Goal: Contribute content: Add original content to the website for others to see

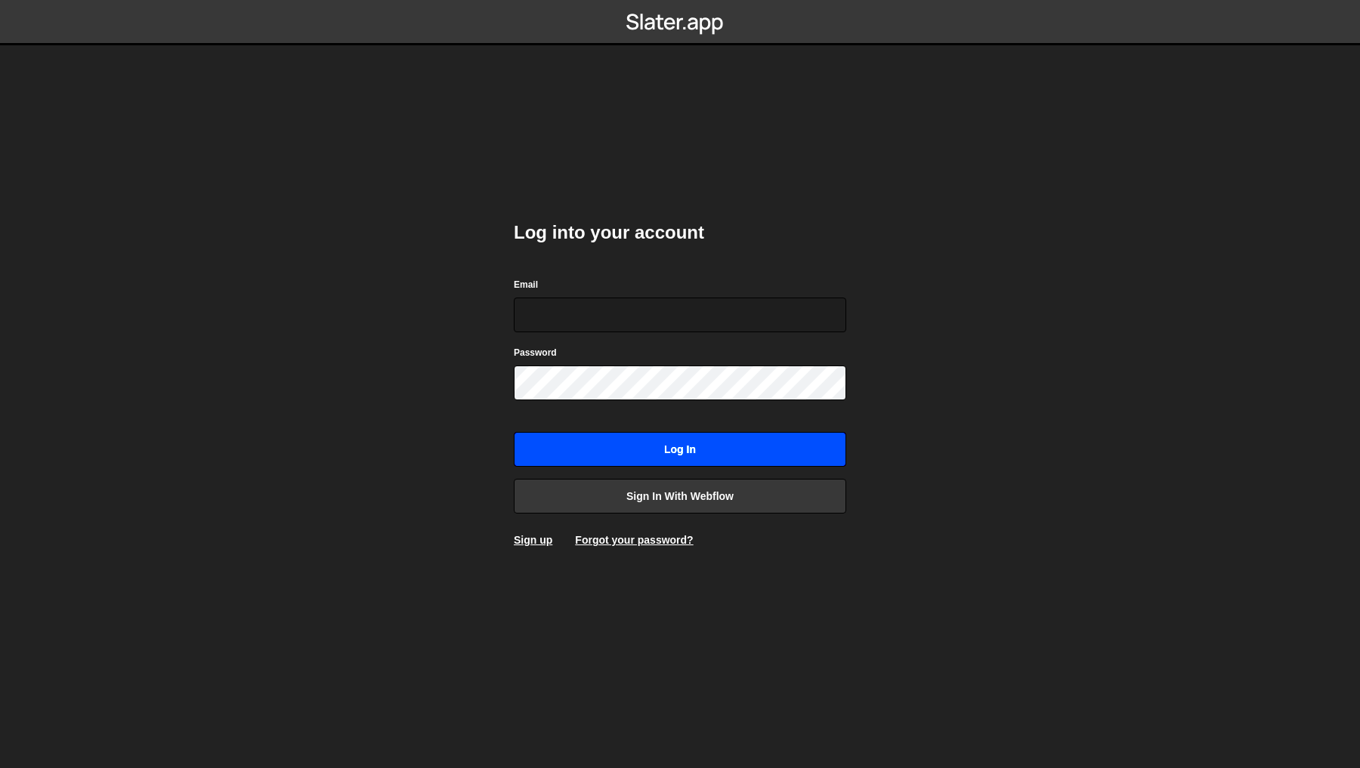
type input "[PERSON_NAME][EMAIL_ADDRESS][DOMAIN_NAME]"
click at [673, 466] on input "Log in" at bounding box center [680, 449] width 332 height 35
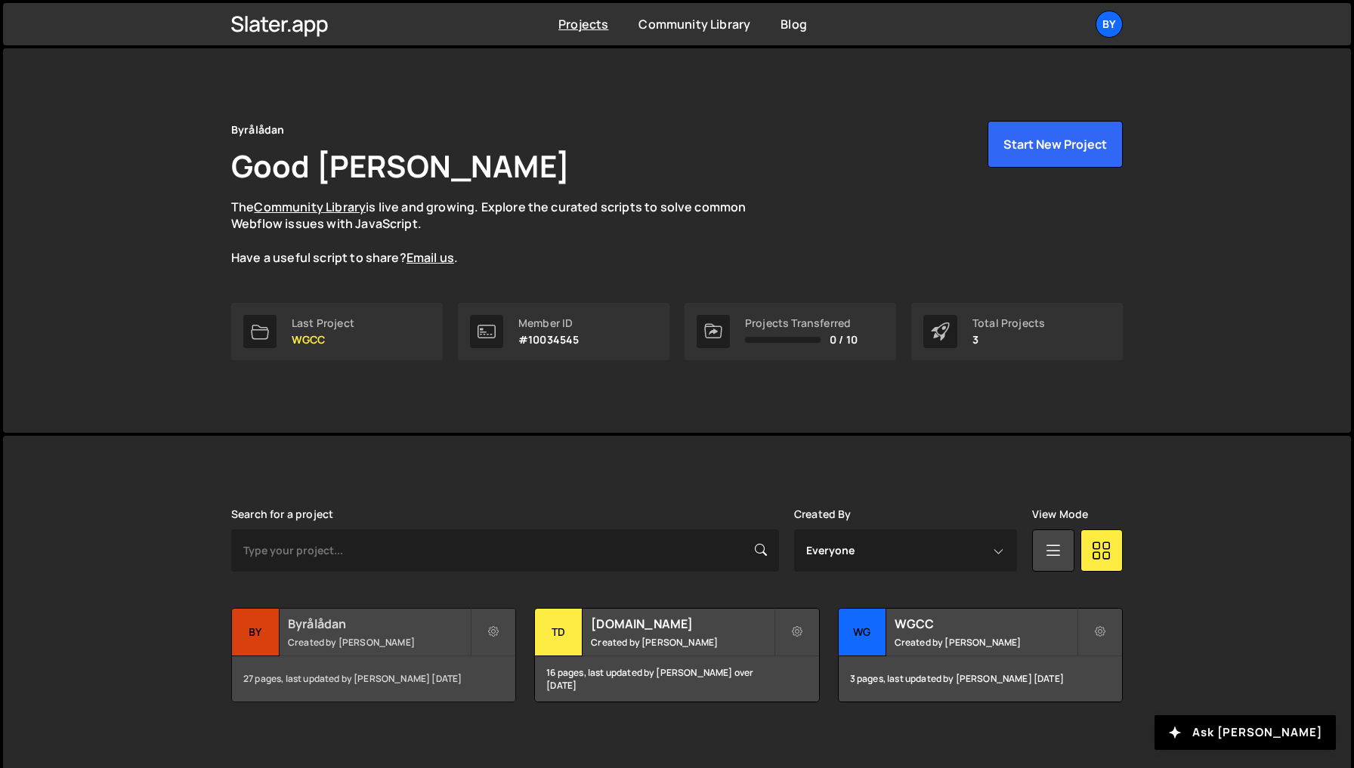
drag, startPoint x: 354, startPoint y: 636, endPoint x: 345, endPoint y: 637, distance: 9.1
click at [354, 636] on small "Created by Philip Adenskog" at bounding box center [379, 642] width 182 height 13
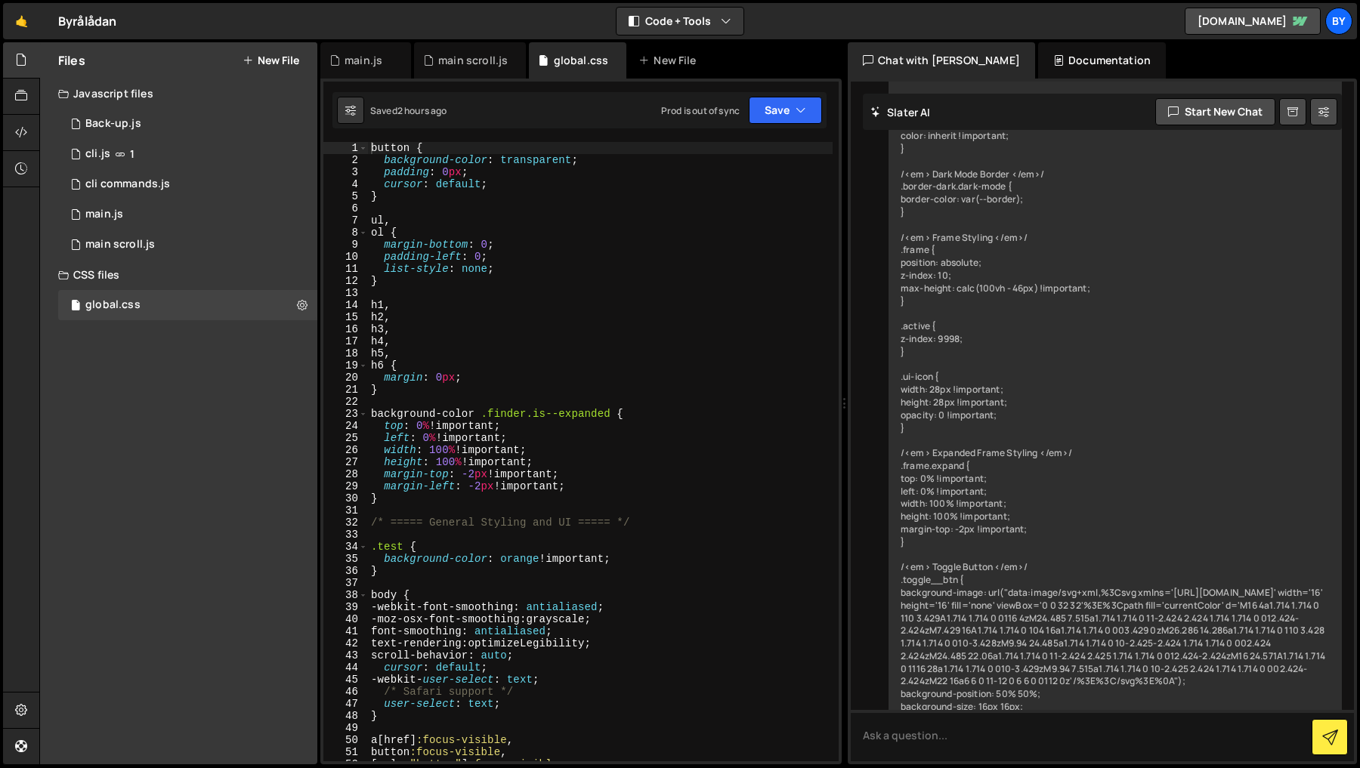
scroll to position [9137, 0]
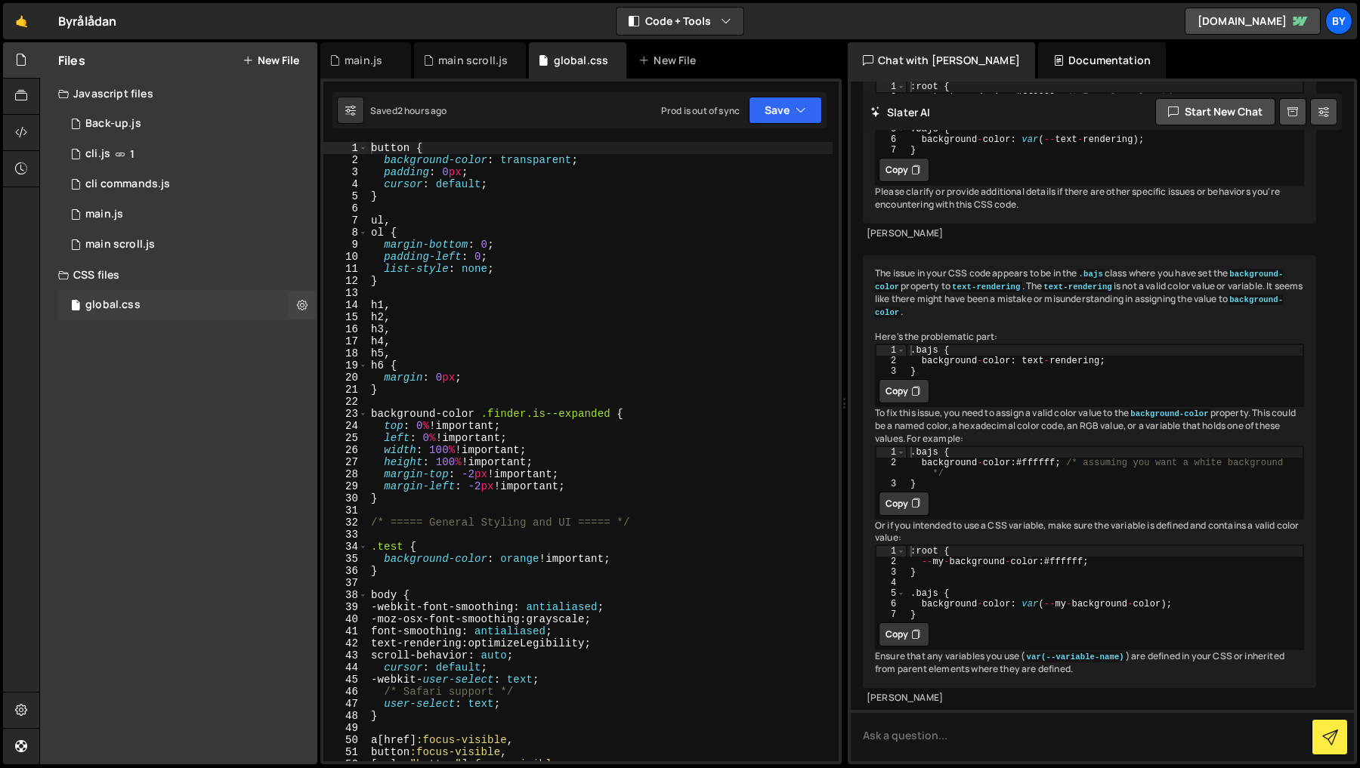
click at [147, 303] on div "global.css 0" at bounding box center [187, 305] width 259 height 30
click at [162, 230] on div "1 main scroll.js 0" at bounding box center [187, 245] width 259 height 30
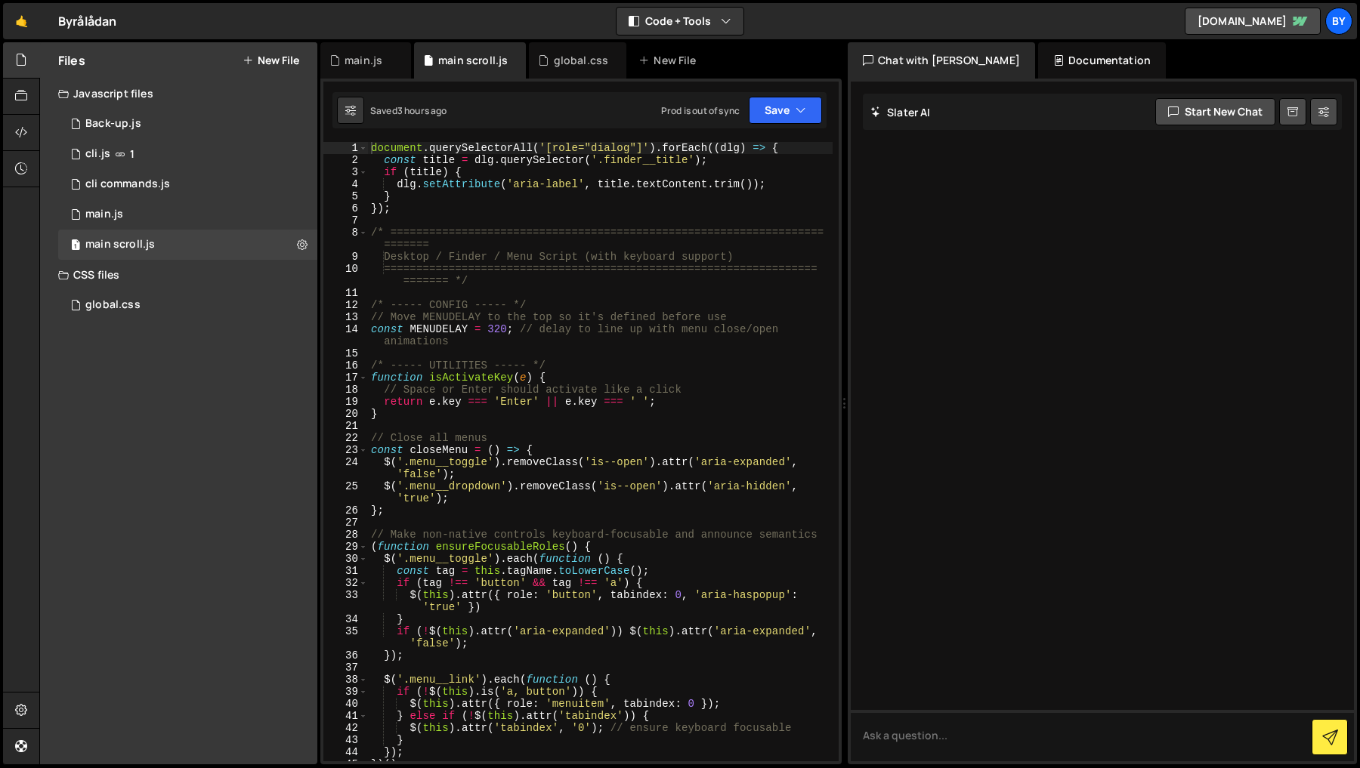
scroll to position [0, 0]
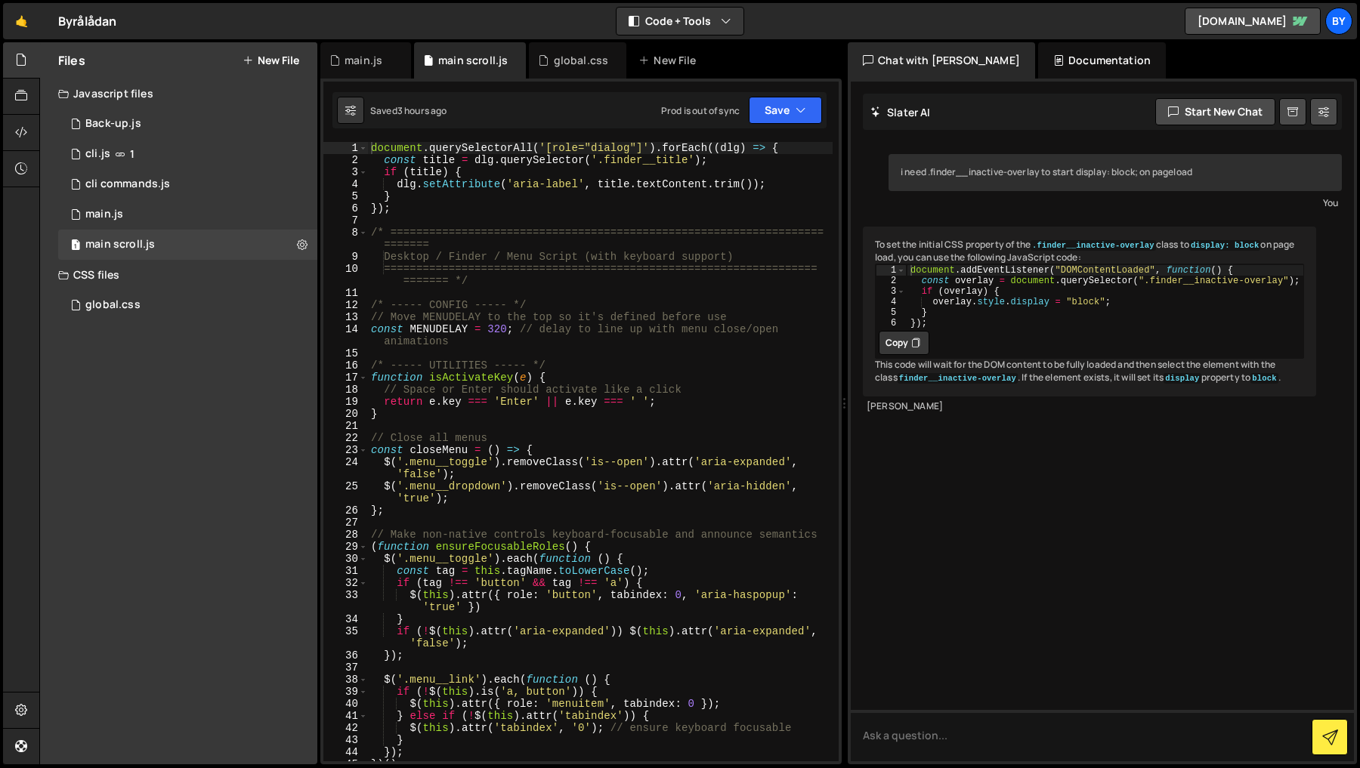
type textarea "/* =========================================================================="
click at [528, 227] on div "document . querySelectorAll ( '[role="dialog"]' ) . forEach (( dlg ) => { const…" at bounding box center [600, 464] width 465 height 644
click at [547, 291] on div "document . querySelectorAll ( '[role="dialog"]' ) . forEach (( dlg ) => { const…" at bounding box center [600, 464] width 465 height 644
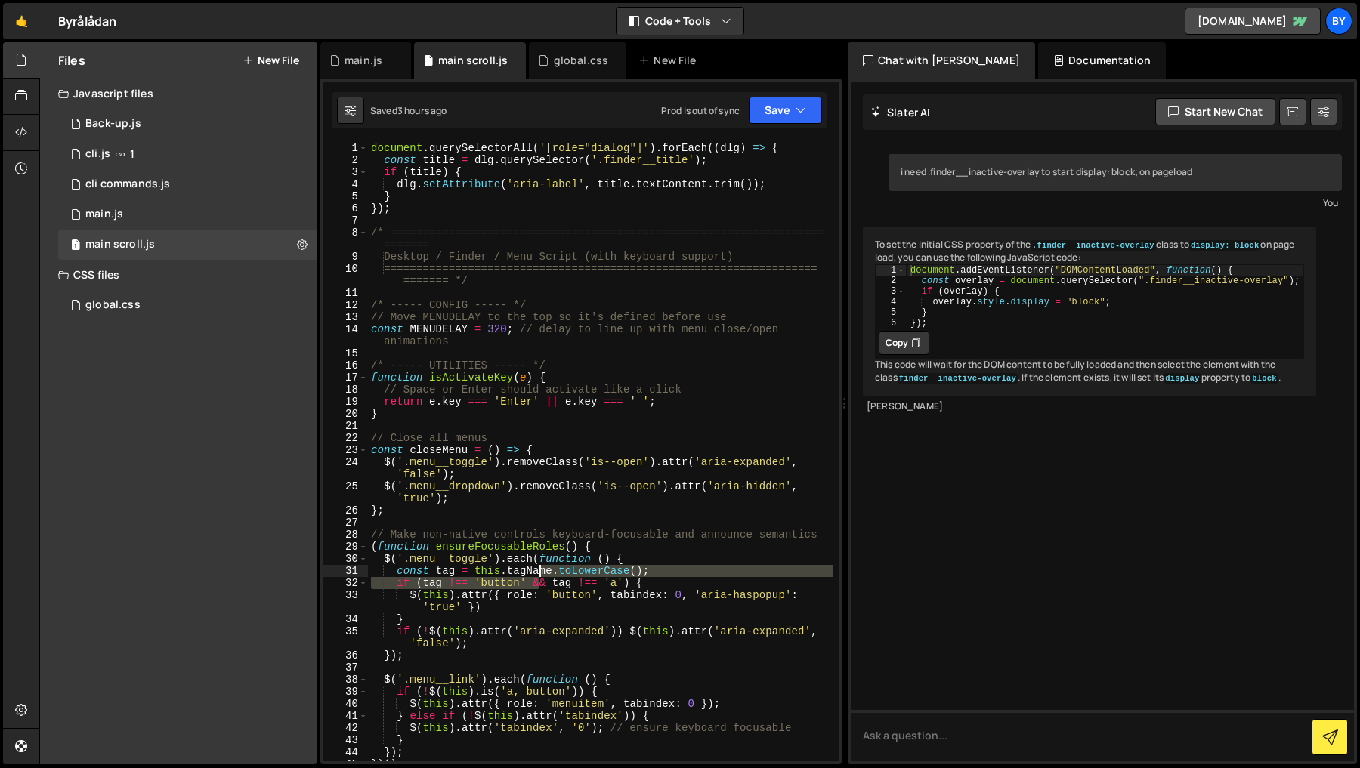
click at [540, 575] on div "document . querySelectorAll ( '[role="dialog"]' ) . forEach (( dlg ) => { const…" at bounding box center [600, 464] width 465 height 644
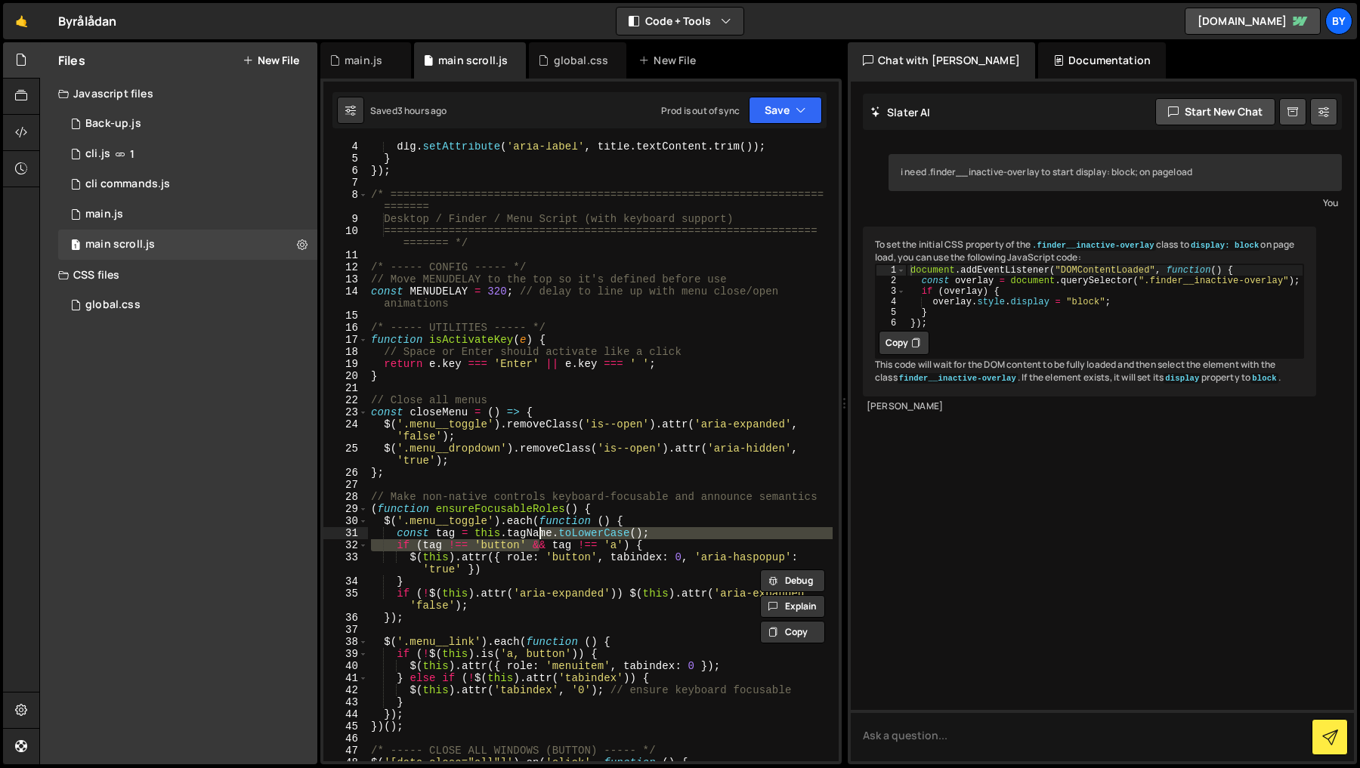
scroll to position [240, 0]
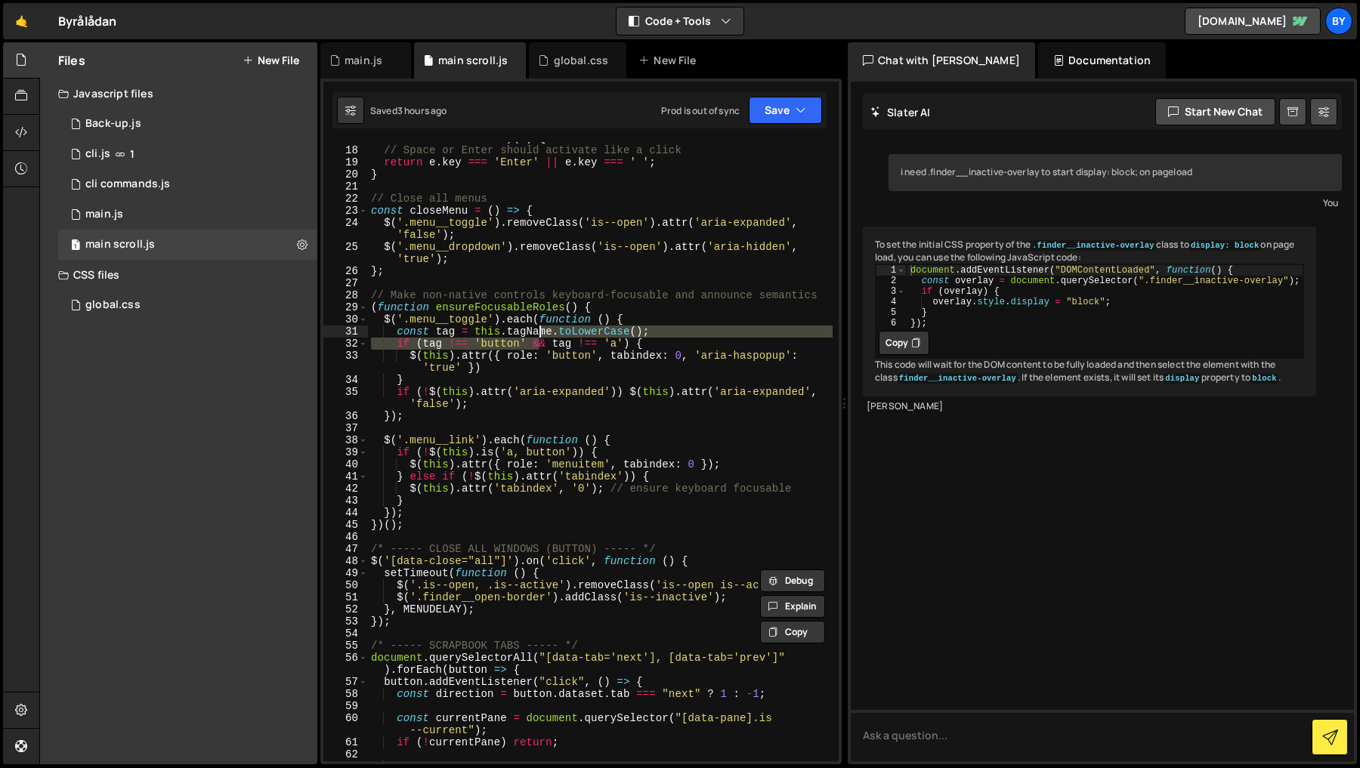
click at [560, 481] on div "function isActivateKey ( e ) { // Space or Enter should activate like a click r…" at bounding box center [600, 454] width 465 height 644
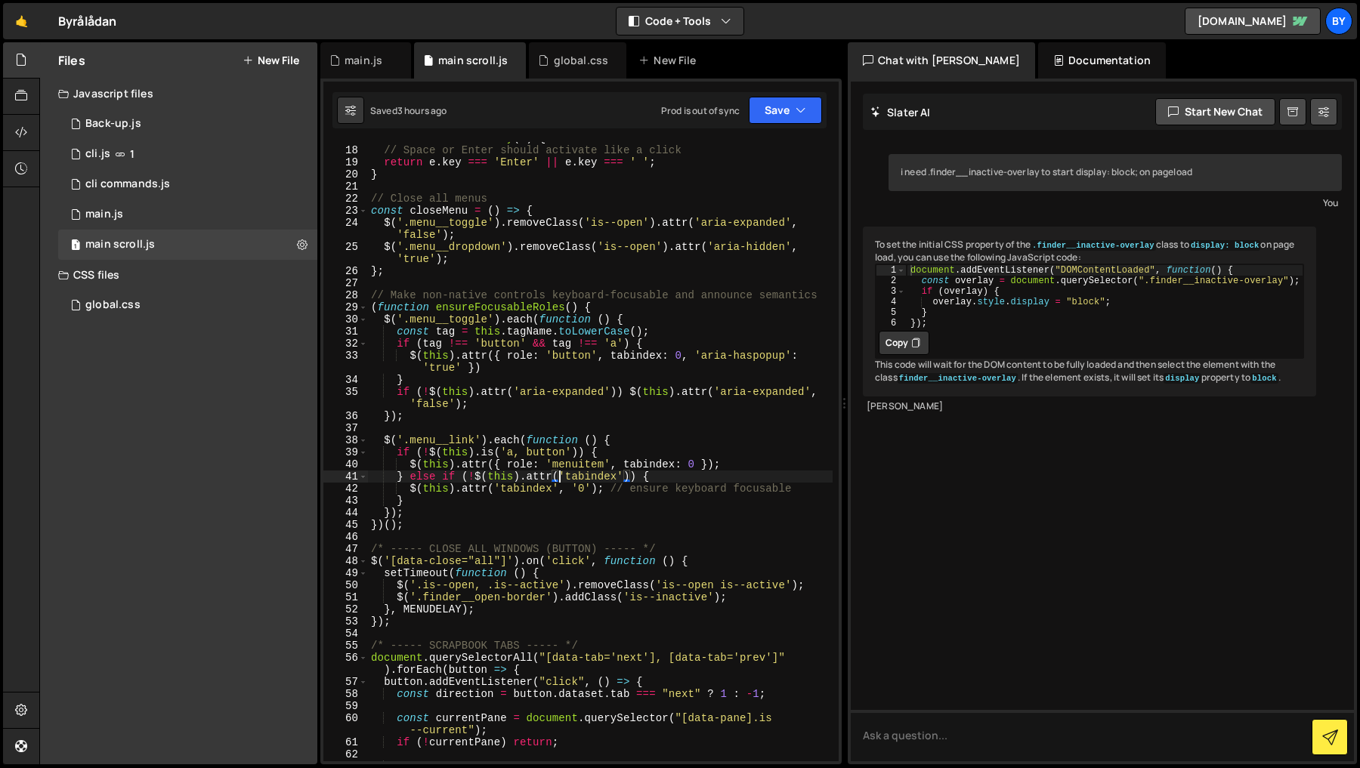
click at [560, 482] on div "function isActivateKey ( e ) { // Space or Enter should activate like a click r…" at bounding box center [600, 454] width 465 height 644
click at [549, 493] on div "function isActivateKey ( e ) { // Space or Enter should activate like a click r…" at bounding box center [600, 454] width 465 height 644
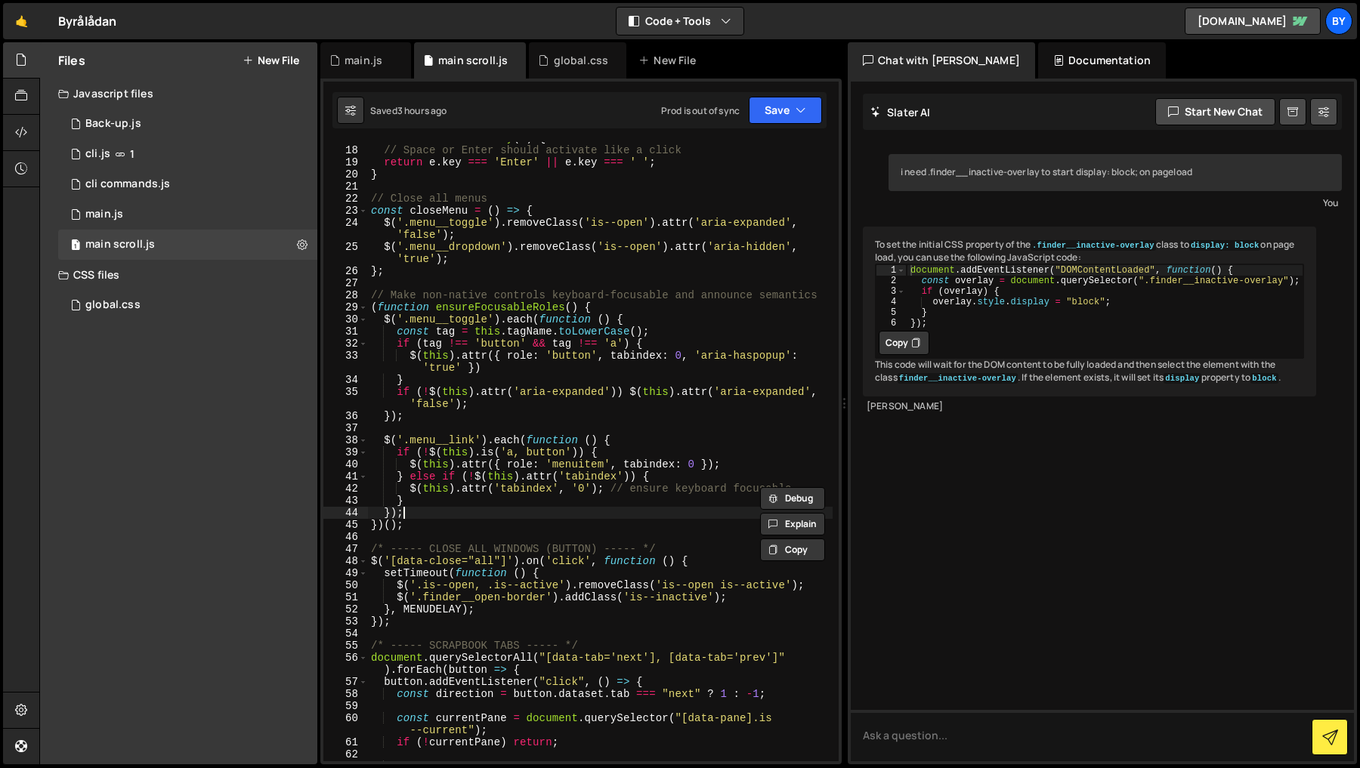
click at [561, 509] on div "function isActivateKey ( e ) { // Space or Enter should activate like a click r…" at bounding box center [600, 454] width 465 height 644
type textarea "});"
click at [470, 543] on div "function isActivateKey ( e ) { // Space or Enter should activate like a click r…" at bounding box center [600, 454] width 465 height 644
click at [403, 534] on div "function isActivateKey ( e ) { // Space or Enter should activate like a click r…" at bounding box center [600, 454] width 465 height 644
click at [382, 523] on div "function isActivateKey ( e ) { // Space or Enter should activate like a click r…" at bounding box center [600, 454] width 465 height 644
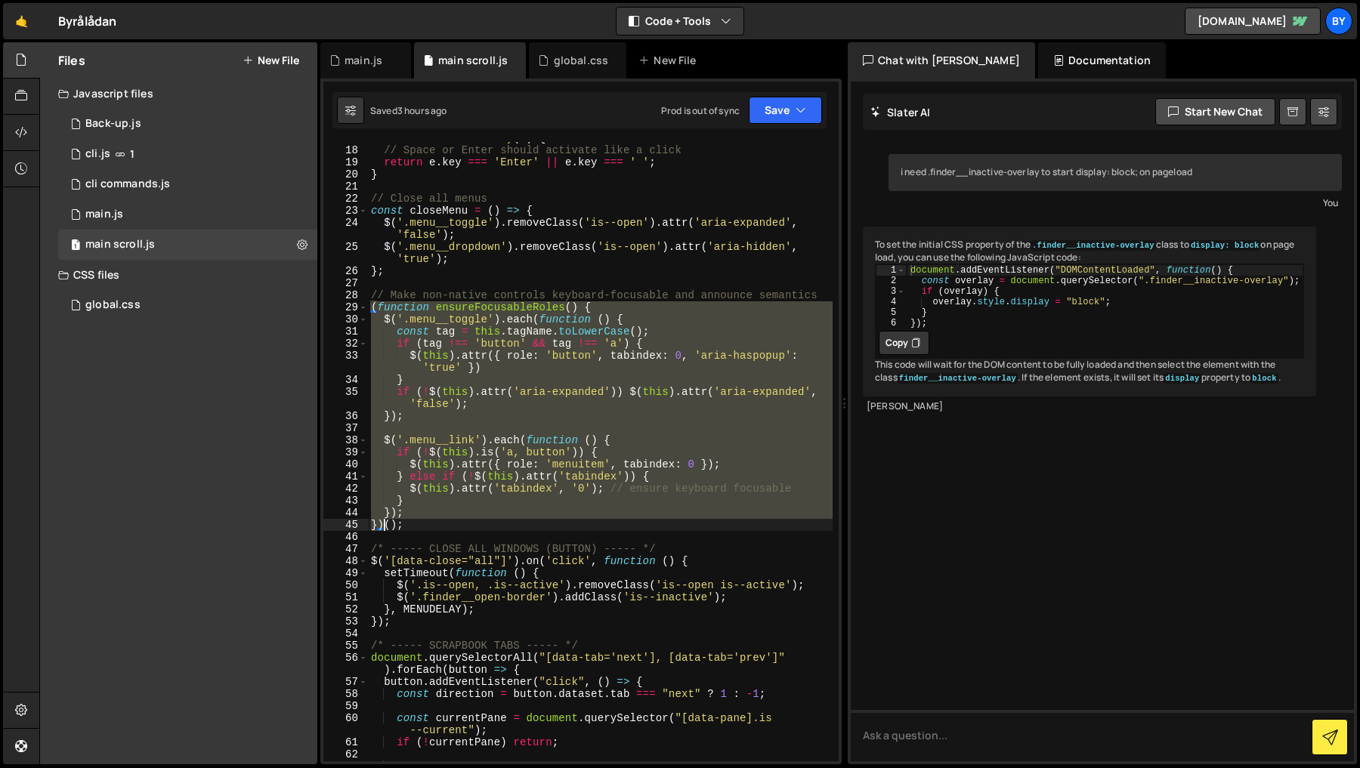
click at [382, 523] on div "function isActivateKey ( e ) { // Space or Enter should activate like a click r…" at bounding box center [600, 454] width 465 height 644
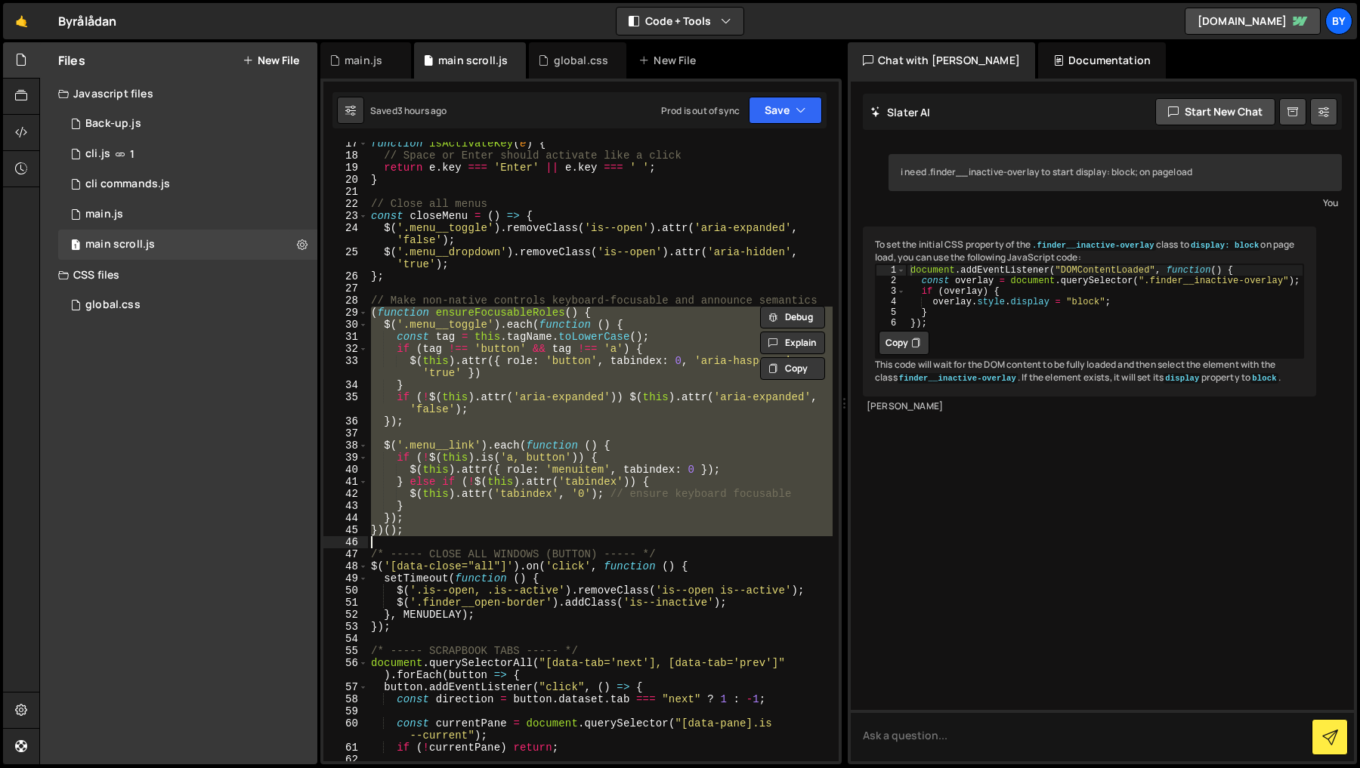
scroll to position [237, 0]
click at [481, 598] on div "function isActivateKey ( e ) { // Space or Enter should activate like a click r…" at bounding box center [600, 457] width 465 height 644
type textarea "$('.finder__open-border').addClass('is--inactive');"
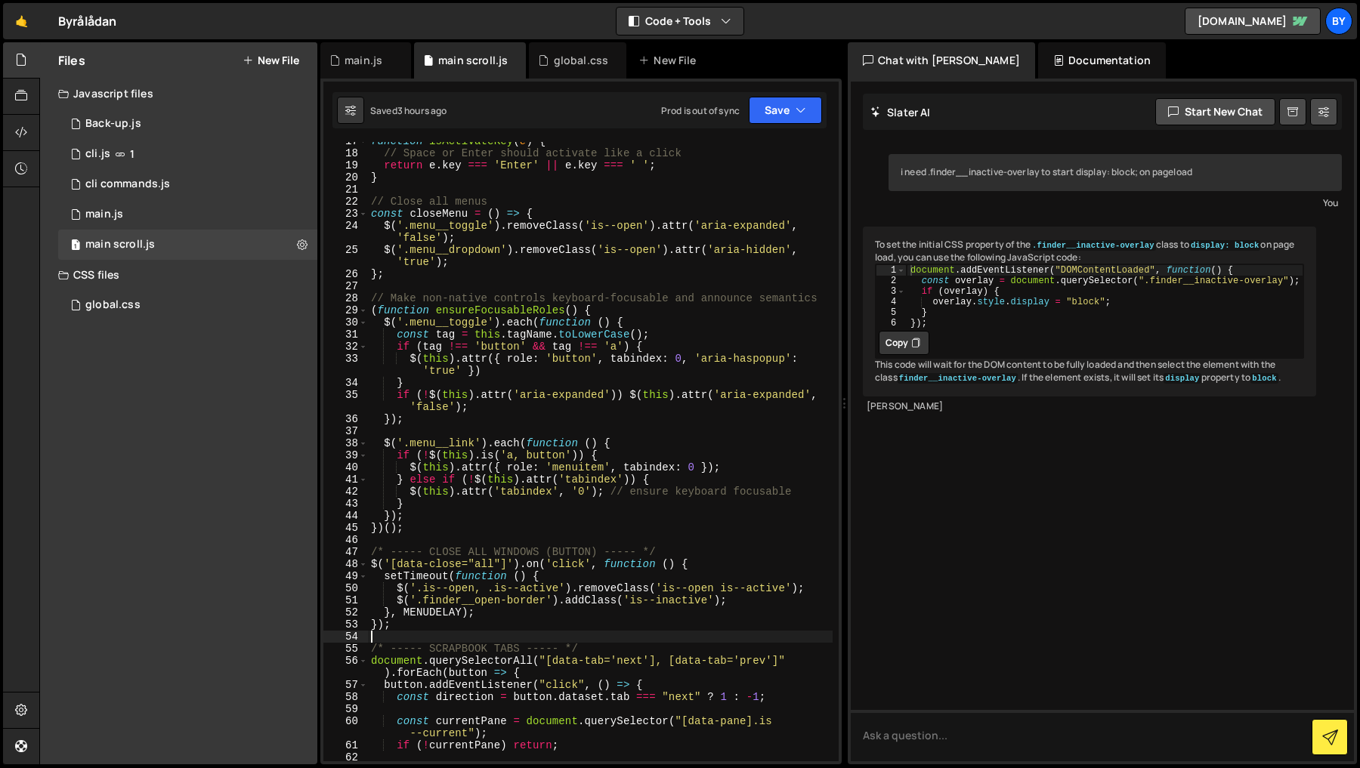
click at [530, 642] on div "function isActivateKey ( e ) { // Space or Enter should activate like a click r…" at bounding box center [600, 457] width 465 height 644
click at [546, 422] on div "function isActivateKey ( e ) { // Space or Enter should activate like a click r…" at bounding box center [600, 457] width 465 height 644
type textarea "});"
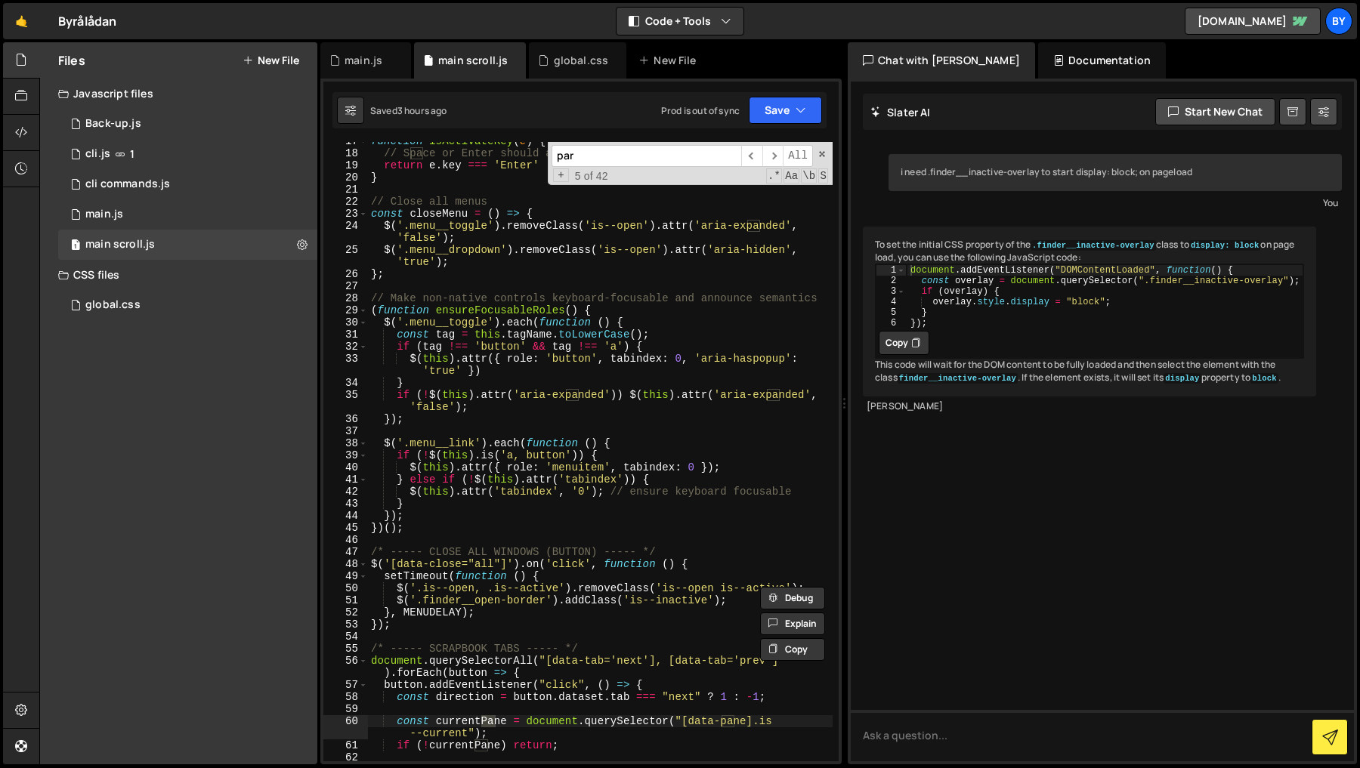
scroll to position [1600, 0]
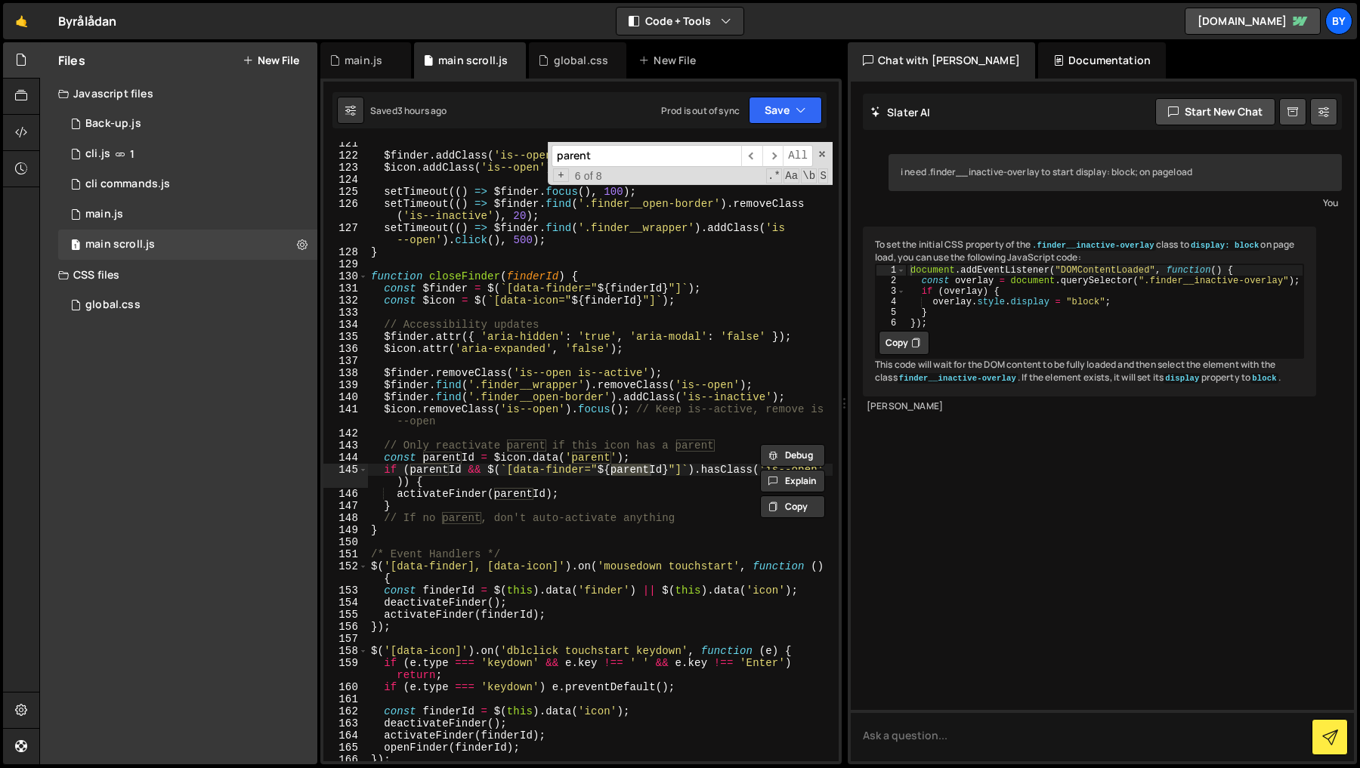
type input "parent"
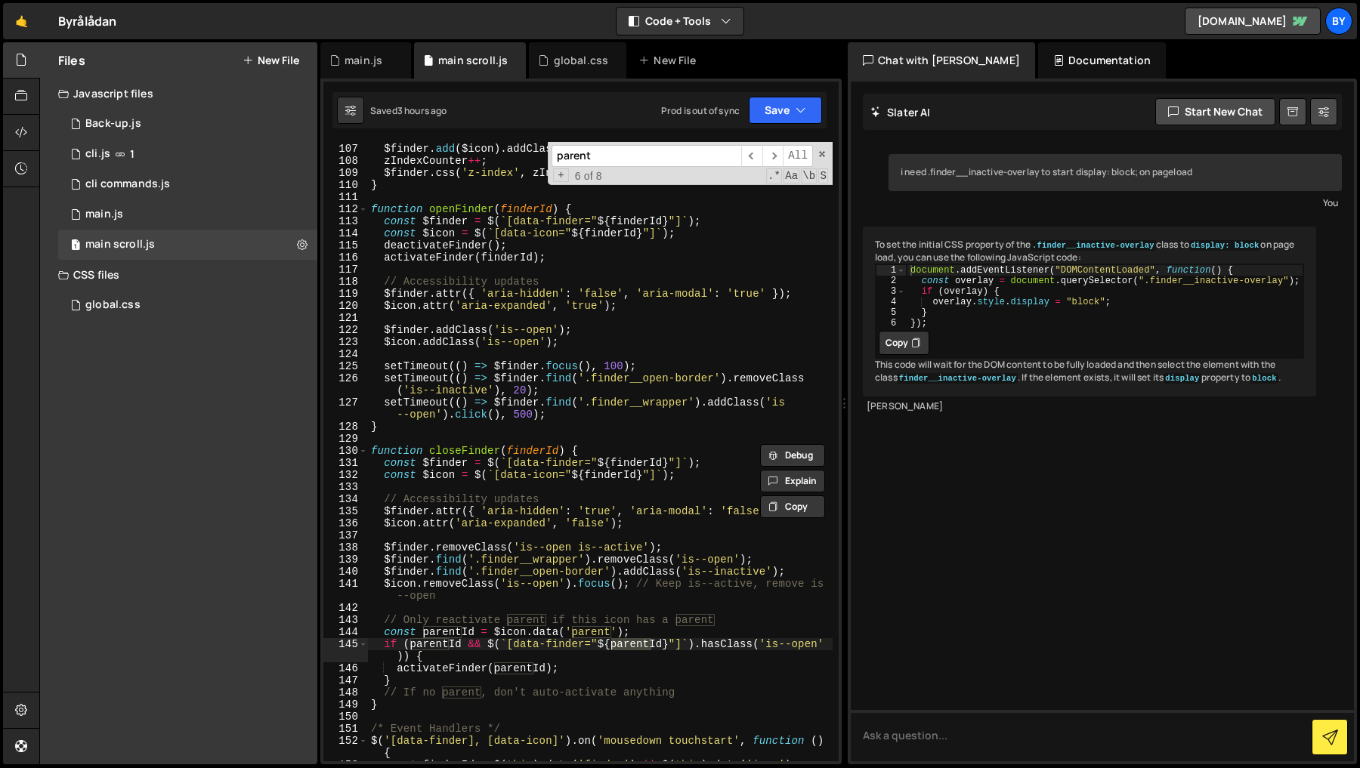
click at [589, 489] on div "const $icon = $ ( ` [data-icon=" ${ finderId } "] ` ) ; $finder . add ( $icon )…" at bounding box center [600, 453] width 465 height 644
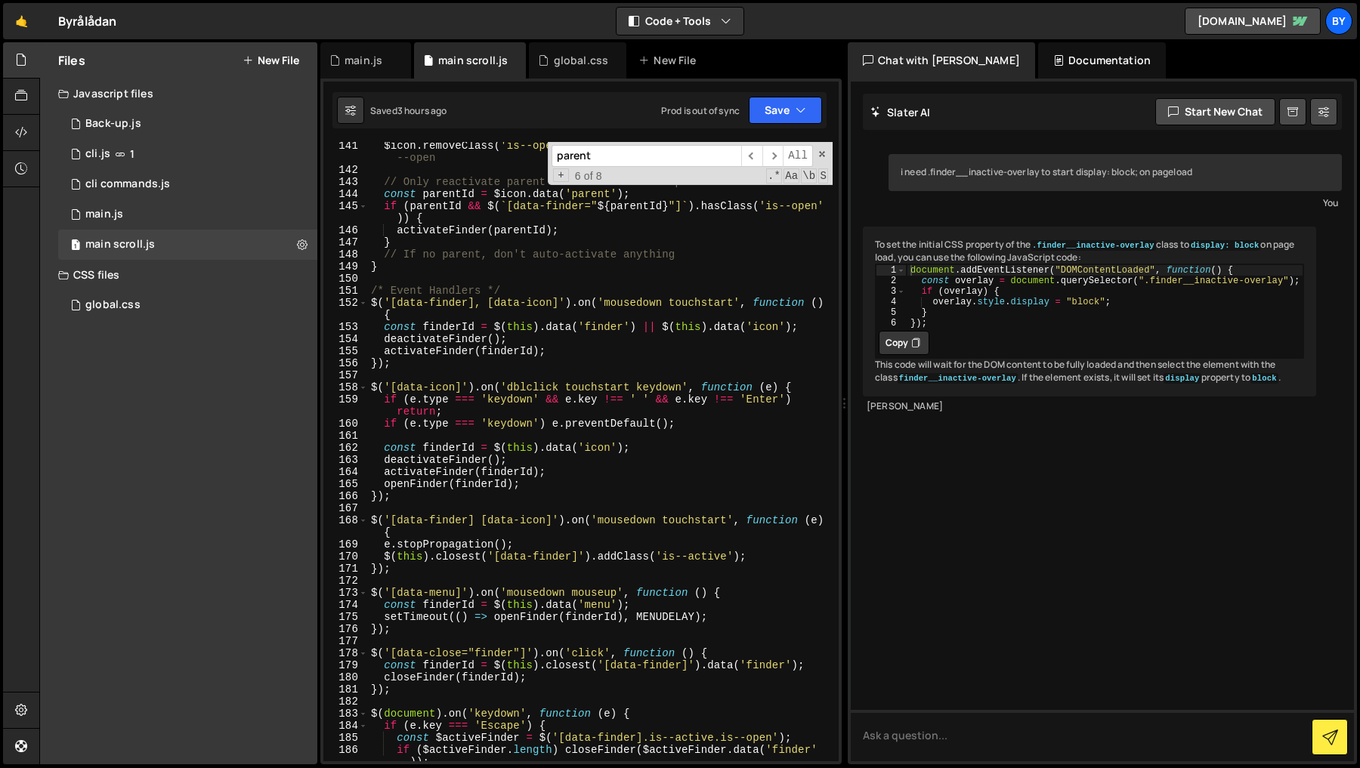
scroll to position [1866, 0]
click at [577, 463] on div "$icon . removeClass ( 'is--open' ) . focus ( ) ; // Keep is--active, remove is …" at bounding box center [600, 466] width 465 height 656
type textarea "renderToDoItems();"
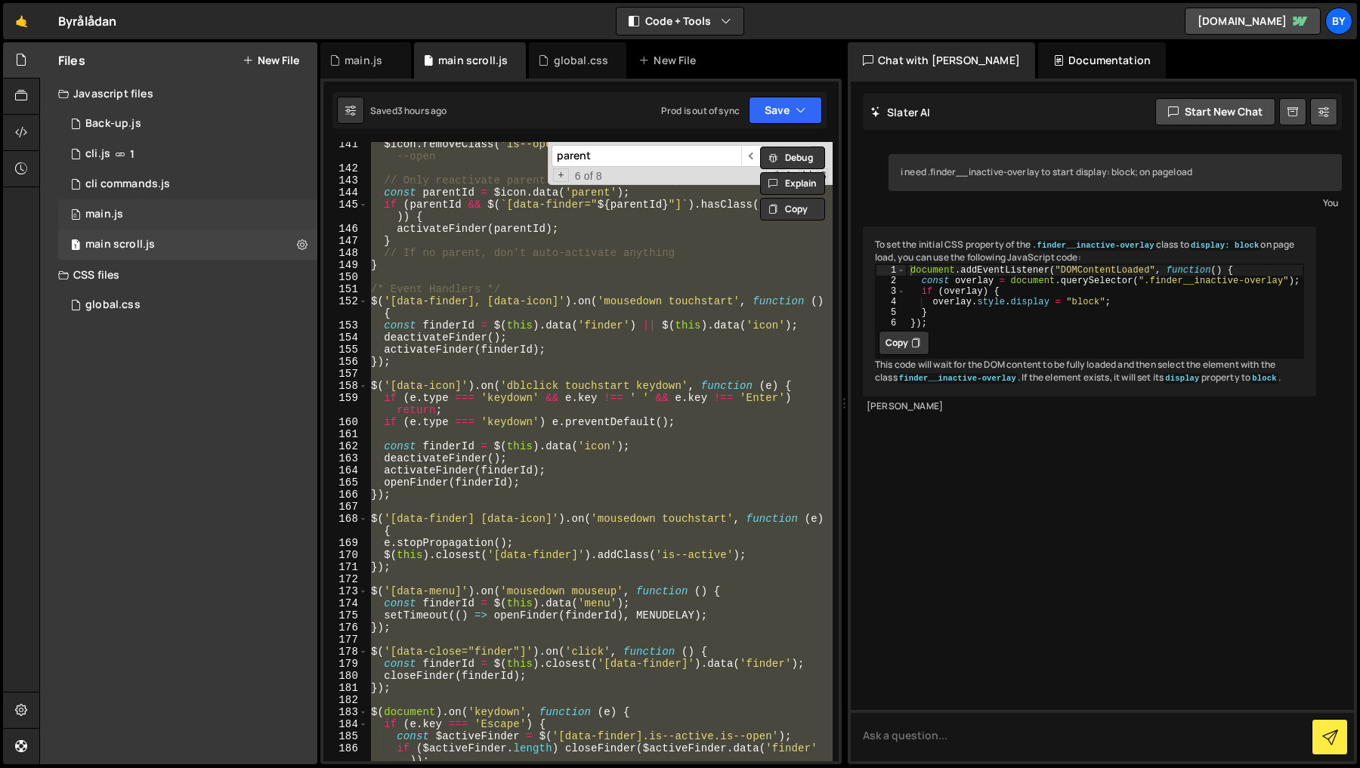
click at [163, 208] on div "0 main.js 0" at bounding box center [187, 214] width 259 height 30
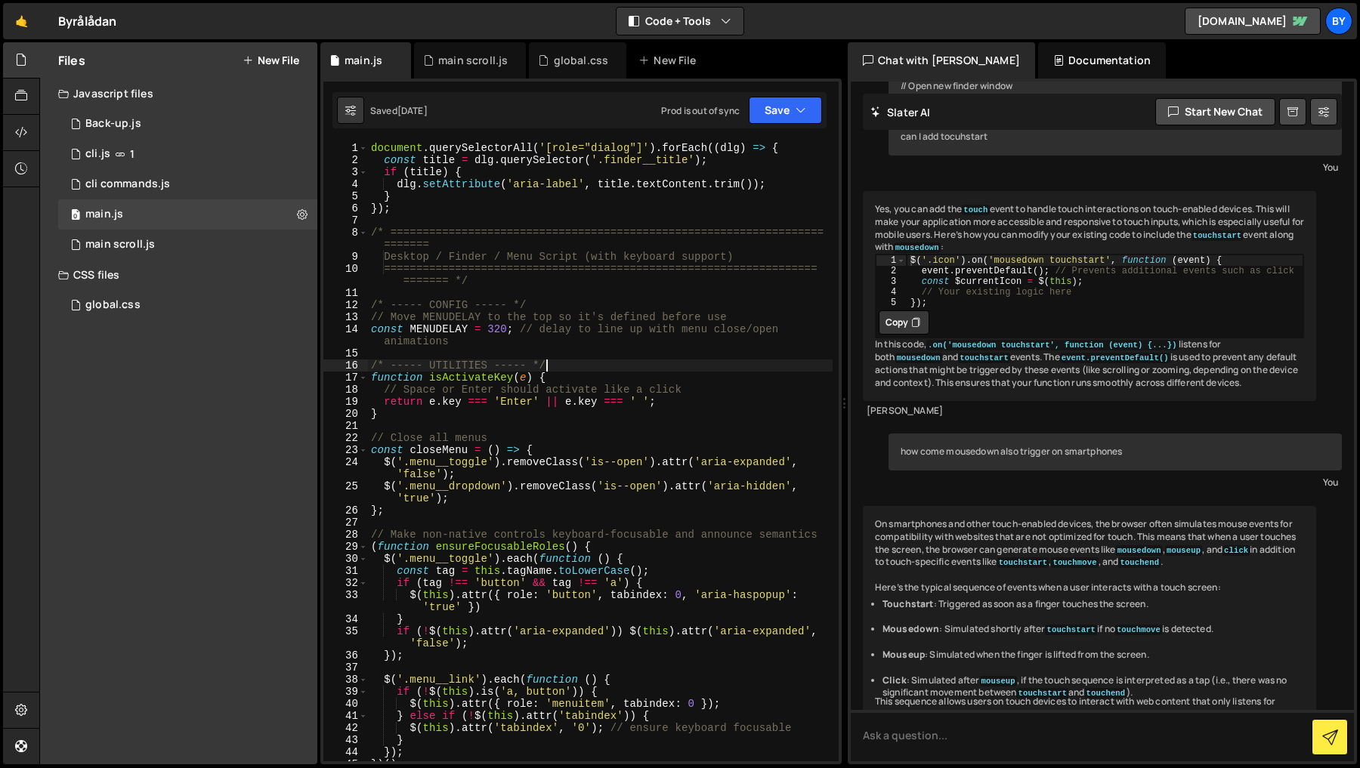
click at [583, 362] on div "document . querySelectorAll ( '[role="dialog"]' ) . forEach (( dlg ) => { const…" at bounding box center [600, 464] width 465 height 644
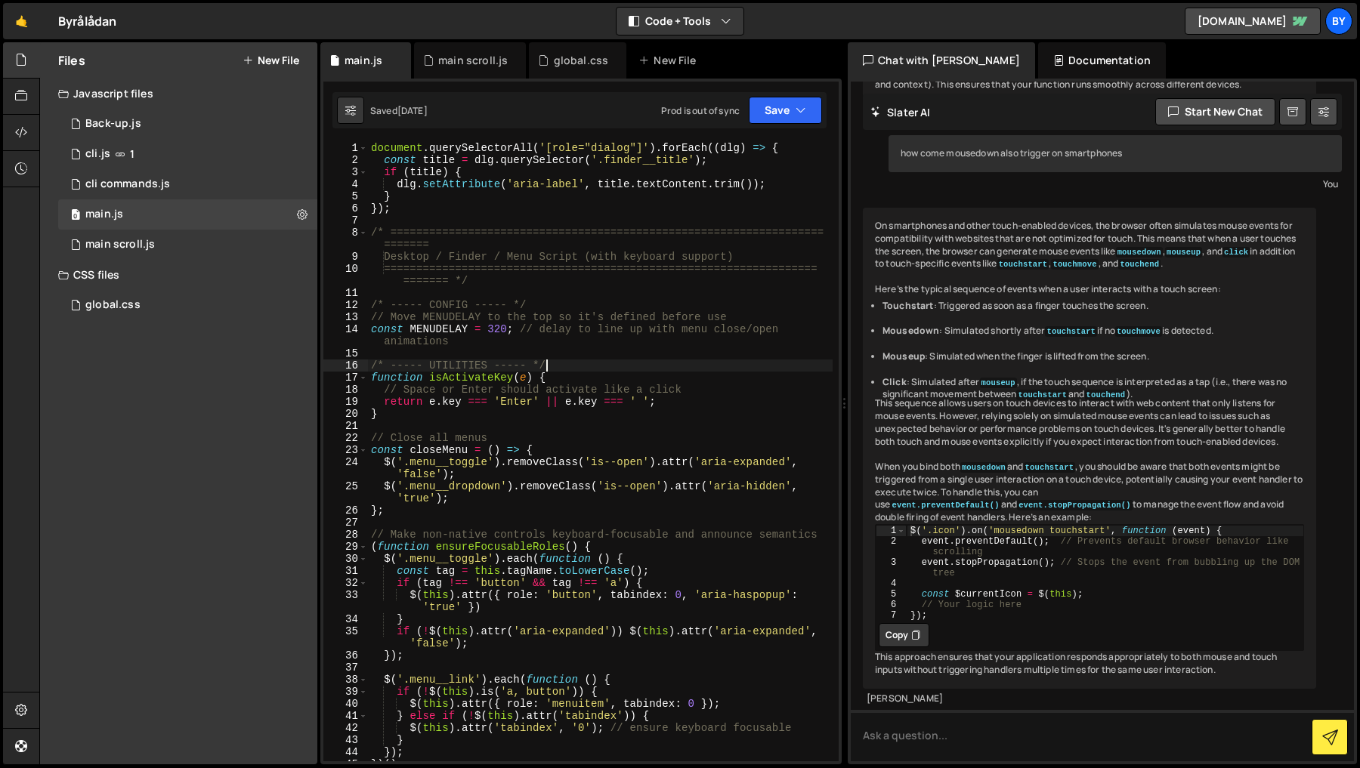
type textarea "renderToDoItems();"
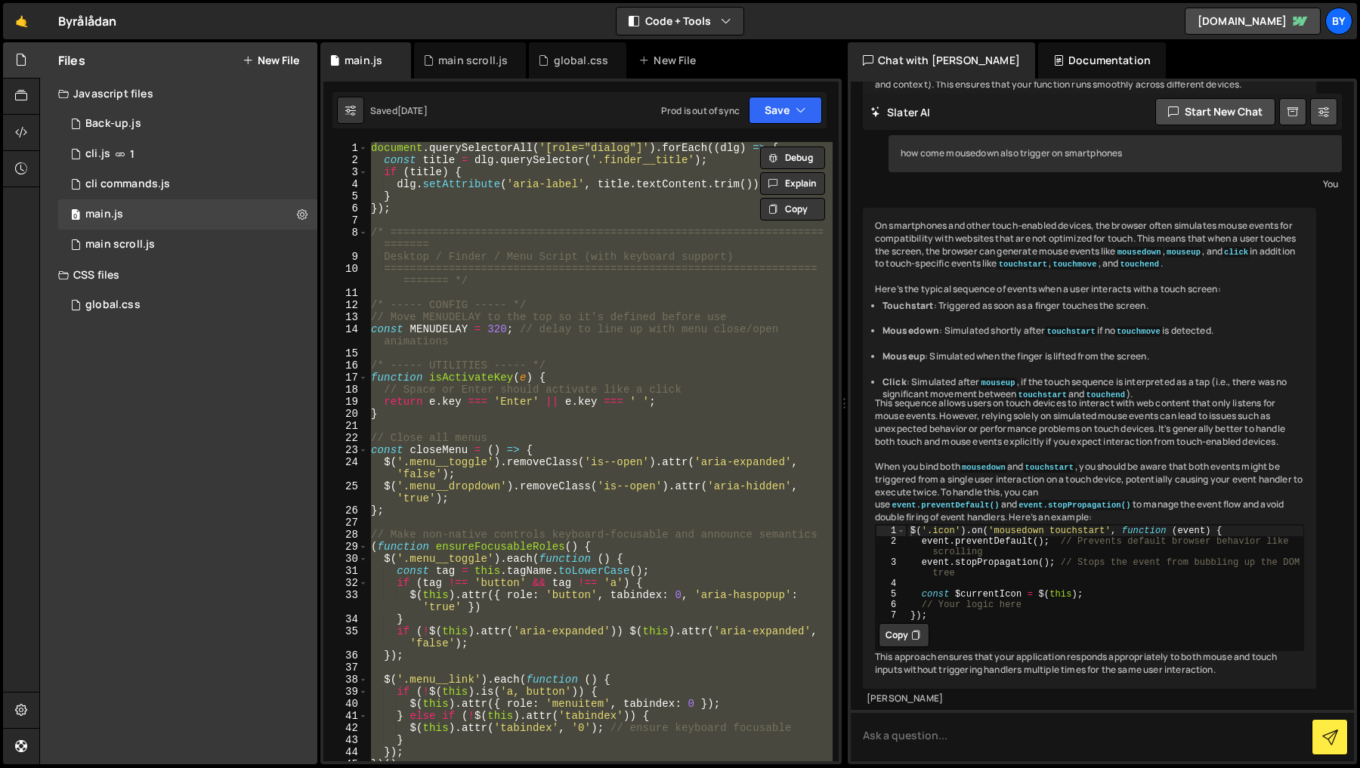
scroll to position [499, 0]
paste textarea
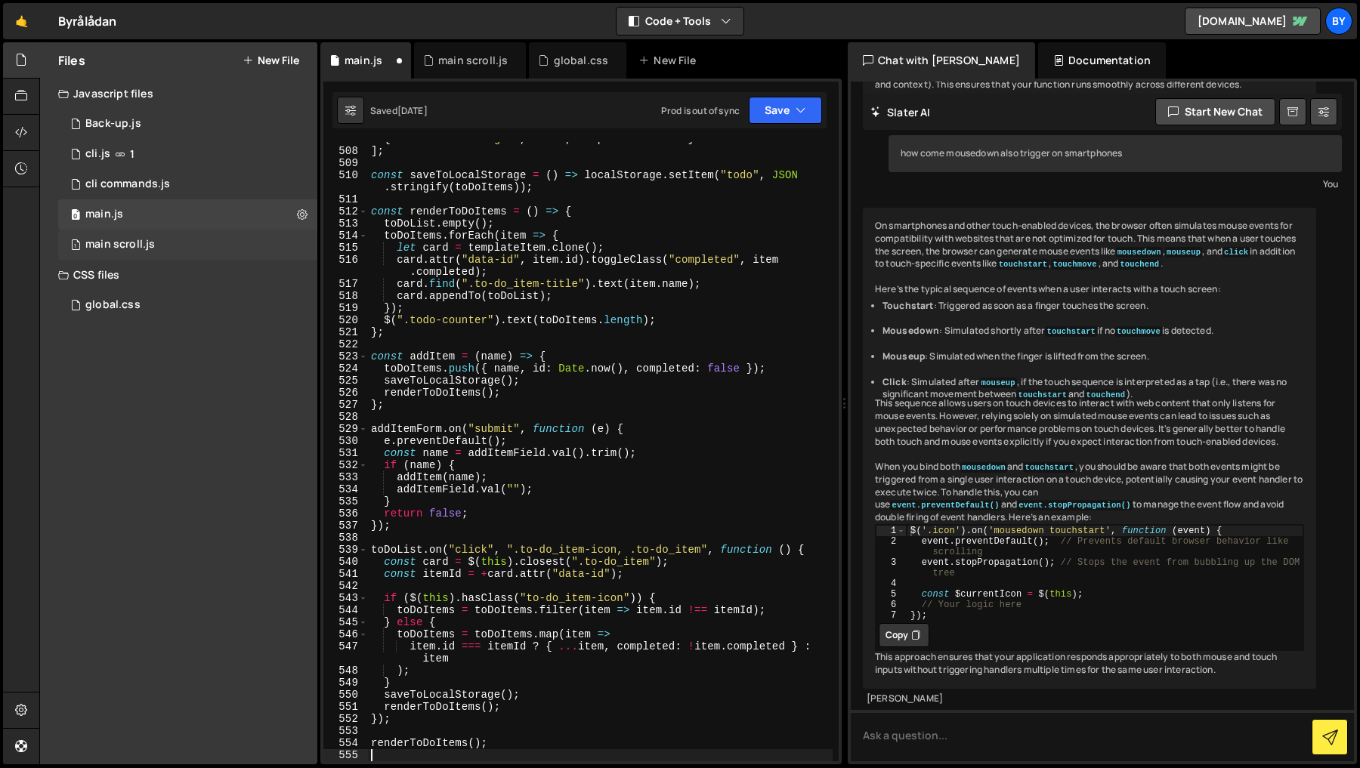
click at [203, 244] on div "1 main scroll.js 0" at bounding box center [187, 245] width 259 height 30
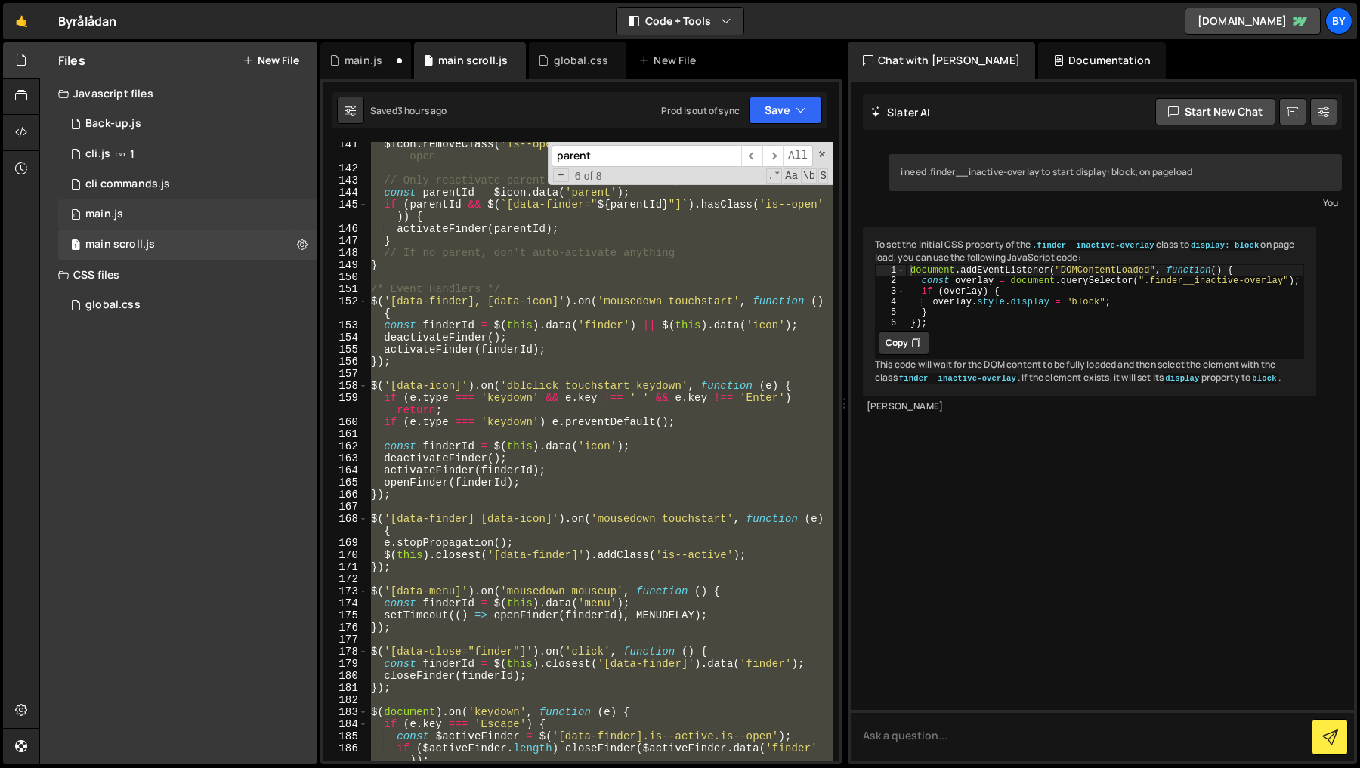
click at [213, 221] on div "0 main.js 0" at bounding box center [187, 214] width 259 height 30
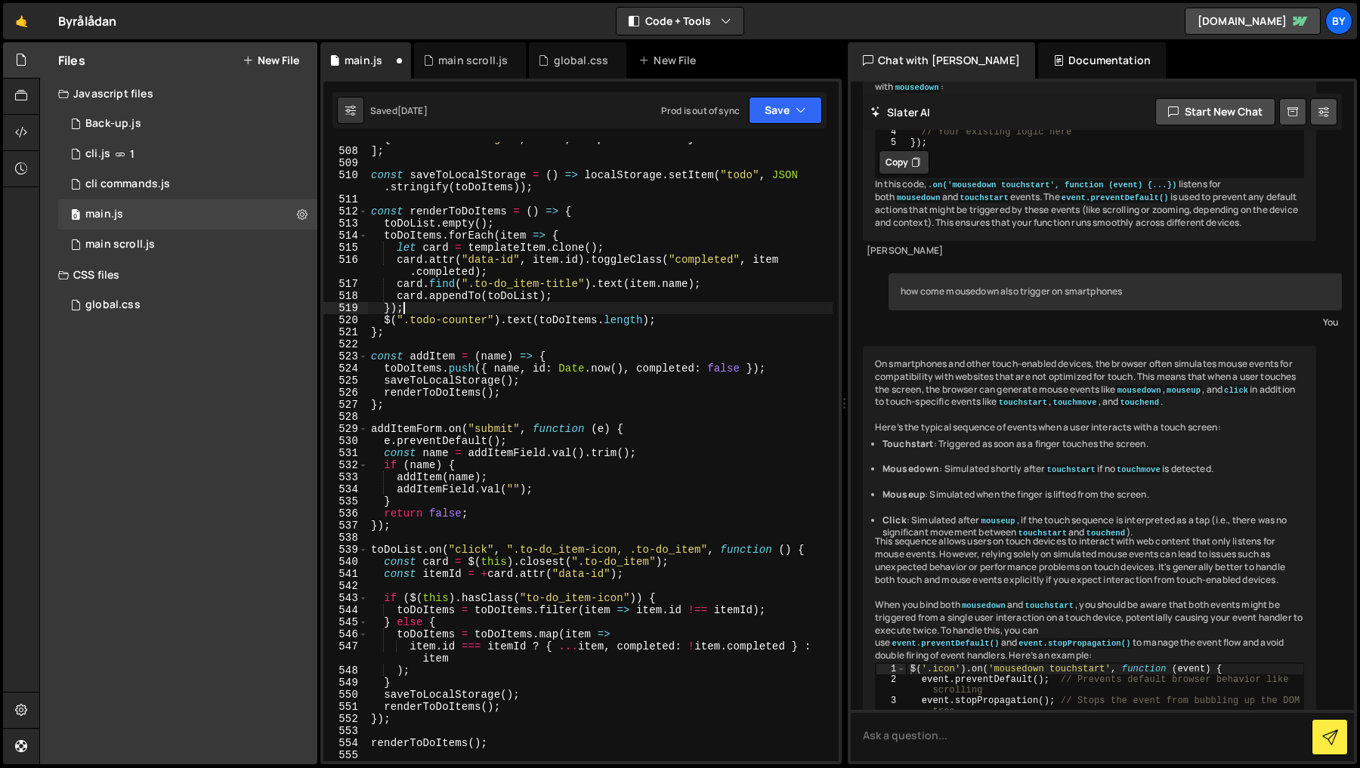
scroll to position [499, 0]
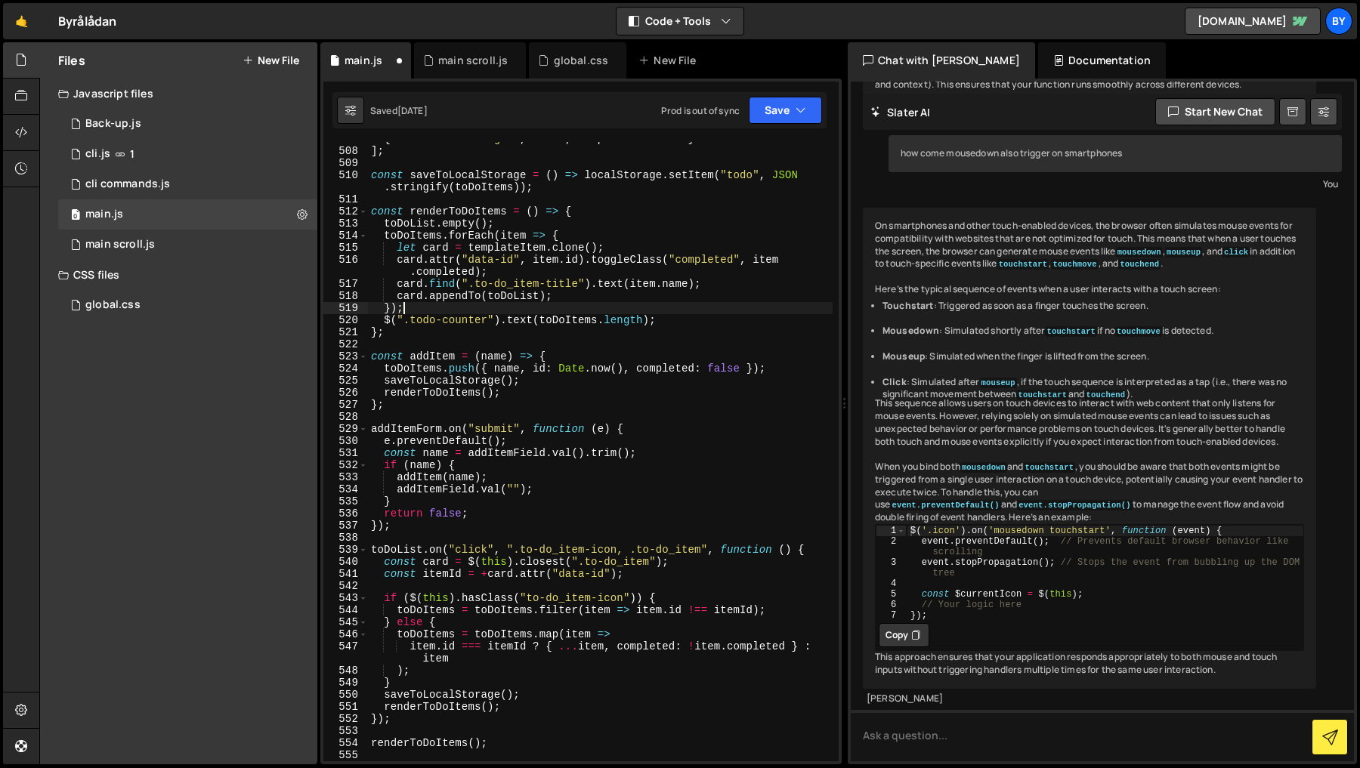
click at [642, 306] on div "{ name : "Book flight" , id : 2 , completed : false } ] ; const saveToLocalStor…" at bounding box center [600, 455] width 465 height 644
type textarea "renderToDoItems();"
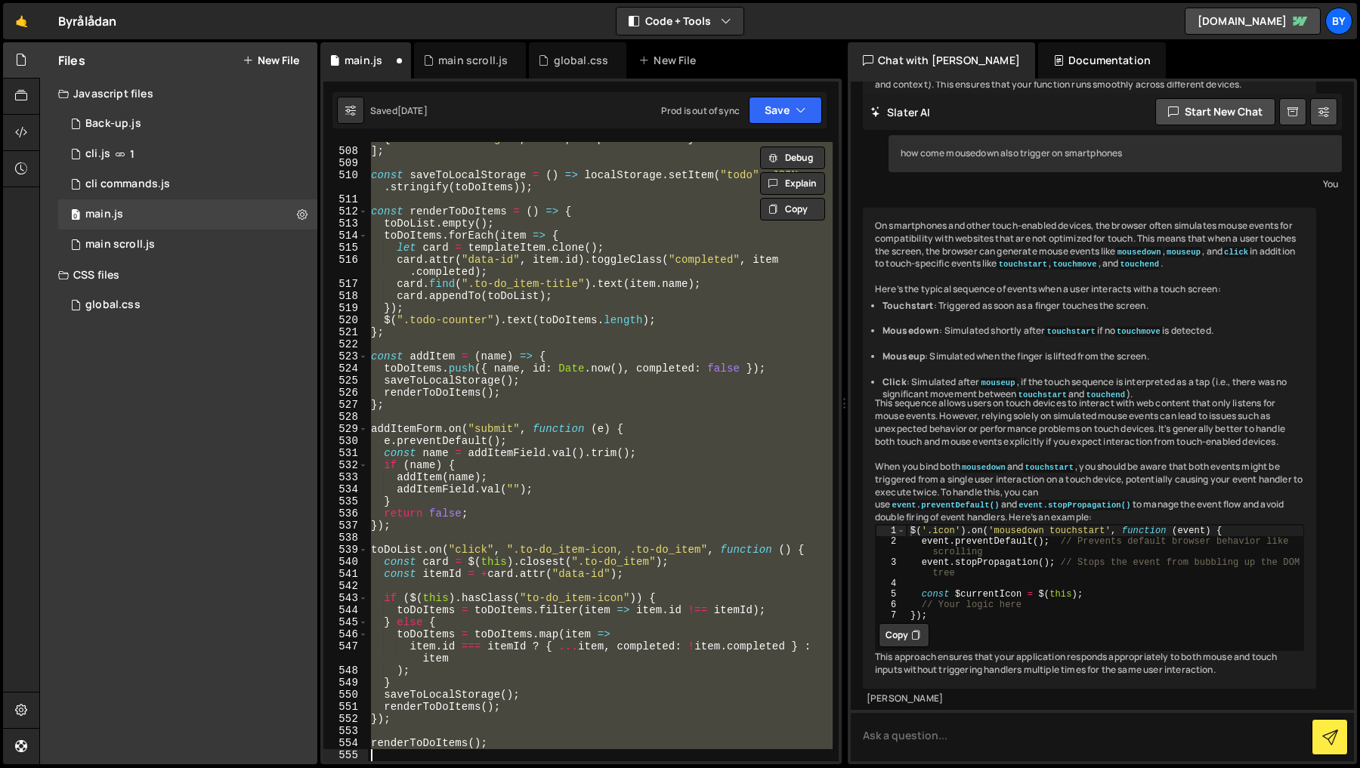
paste textarea
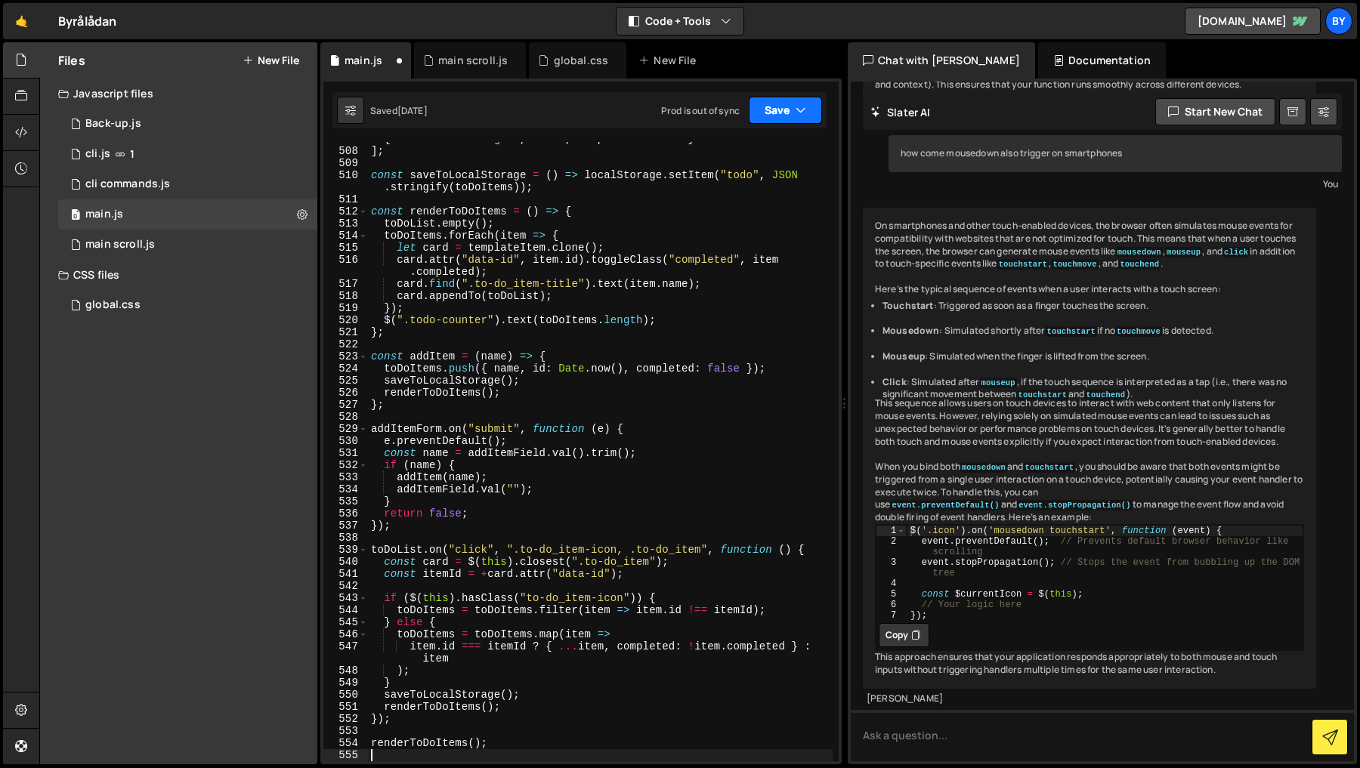
click at [778, 127] on div "Debug Explain Copy main.js main scroll.js global.css New File Saved [DATE] Prod…" at bounding box center [580, 403] width 521 height 723
drag, startPoint x: 781, startPoint y: 119, endPoint x: 779, endPoint y: 141, distance: 22.8
click at [781, 122] on button "Save" at bounding box center [785, 110] width 73 height 27
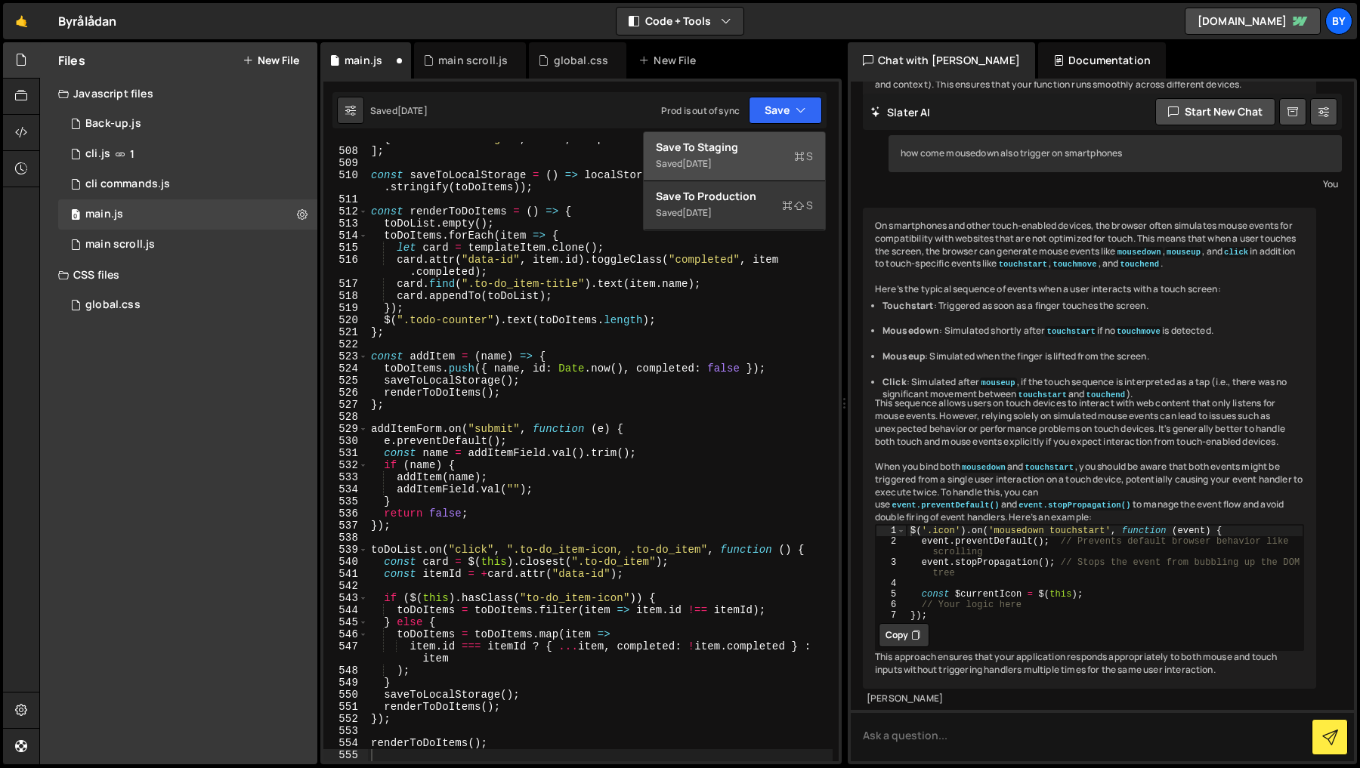
click at [778, 142] on div "Save to Staging S" at bounding box center [734, 147] width 157 height 15
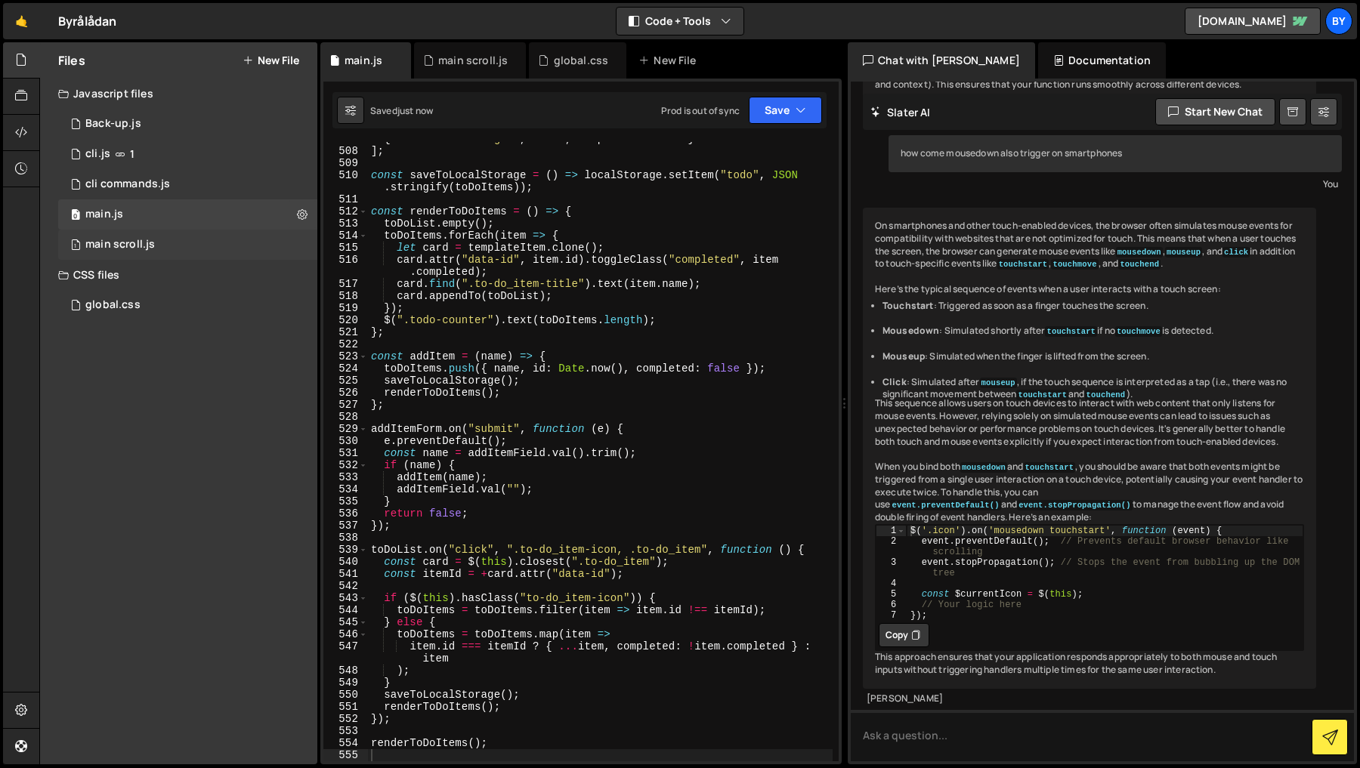
click at [153, 249] on div "1 main scroll.js 0" at bounding box center [187, 245] width 259 height 30
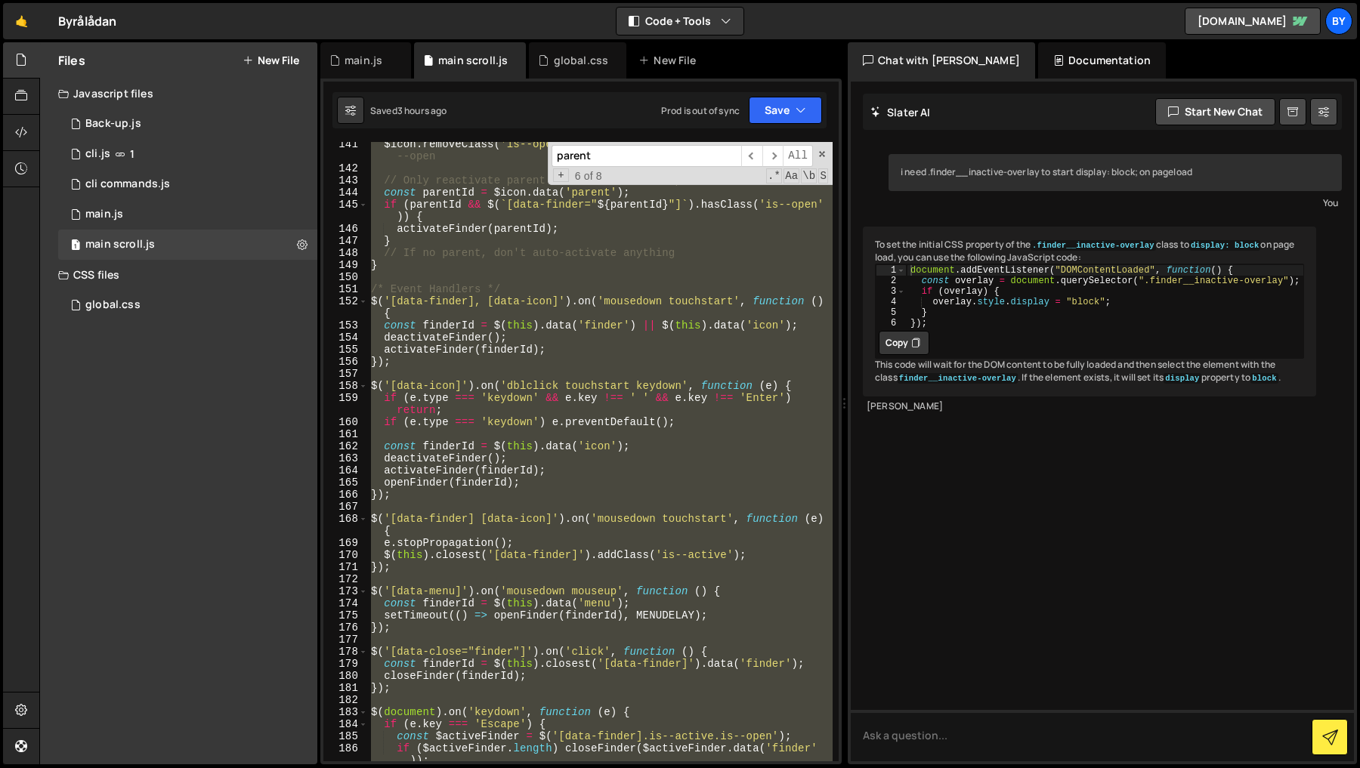
click at [632, 507] on div "$icon . removeClass ( 'is--open' ) . focus ( ) ; // Keep is--active, remove is …" at bounding box center [600, 452] width 465 height 620
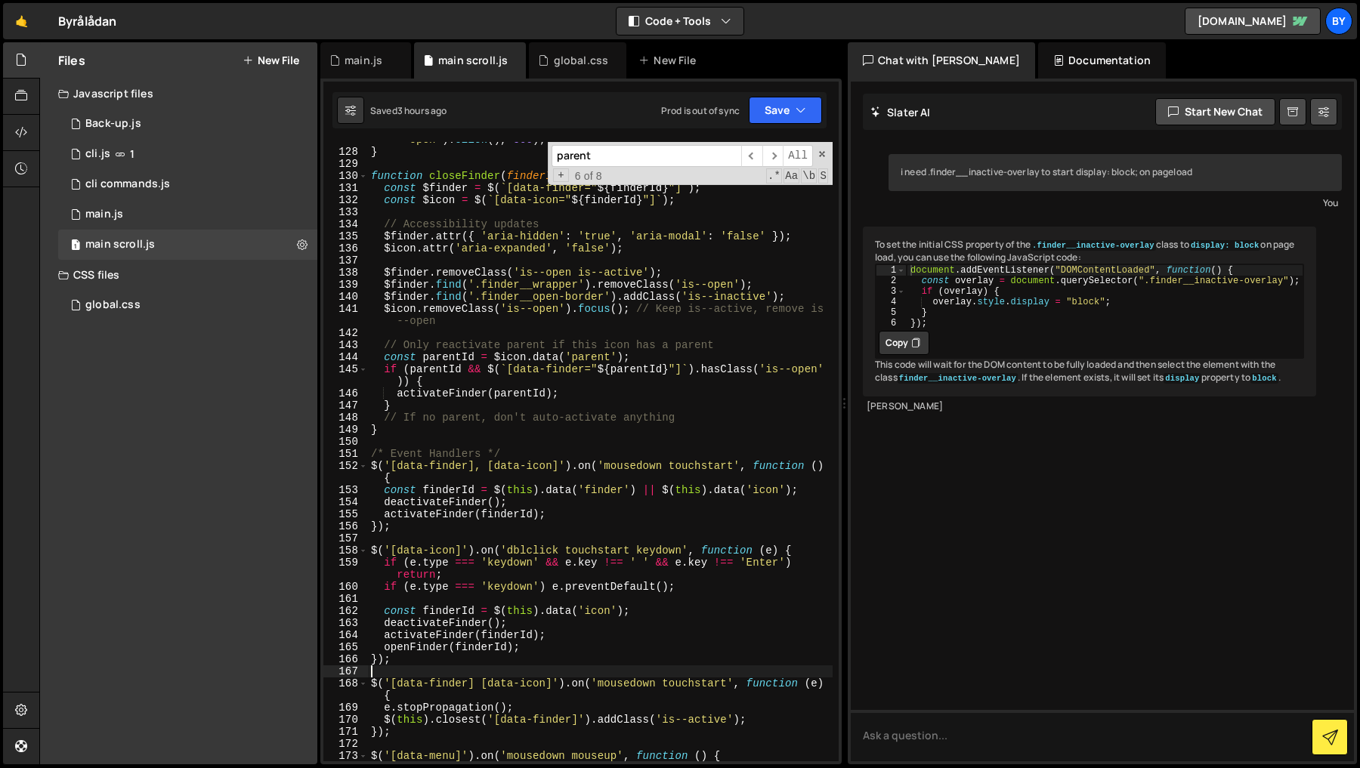
scroll to position [1675, 0]
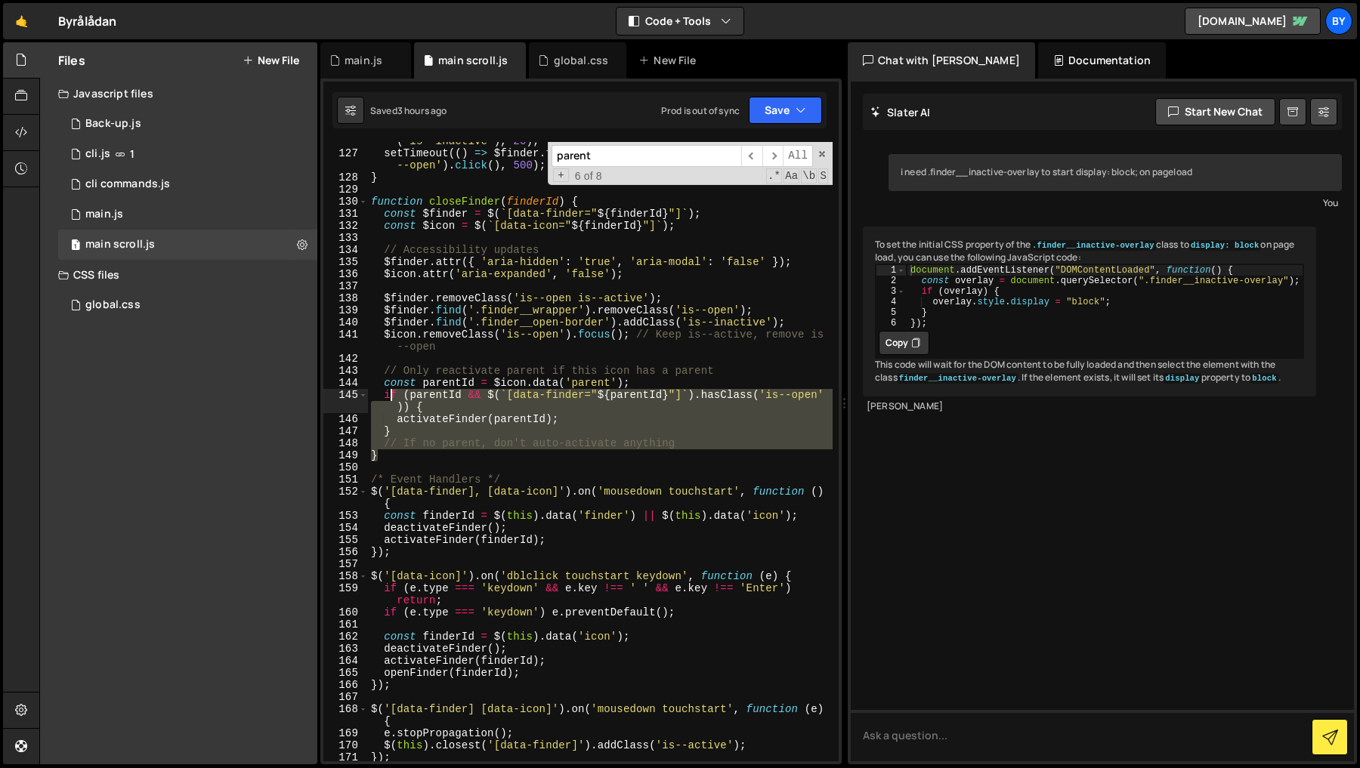
drag, startPoint x: 447, startPoint y: 456, endPoint x: 391, endPoint y: 397, distance: 81.8
click at [391, 397] on div "setTimeout (( ) => $finder . find ( '.finder__open-border' ) . removeClass ( 'i…" at bounding box center [600, 451] width 465 height 656
click at [467, 404] on div "setTimeout (( ) => $finder . find ( '.finder__open-border' ) . removeClass ( 'i…" at bounding box center [600, 452] width 465 height 620
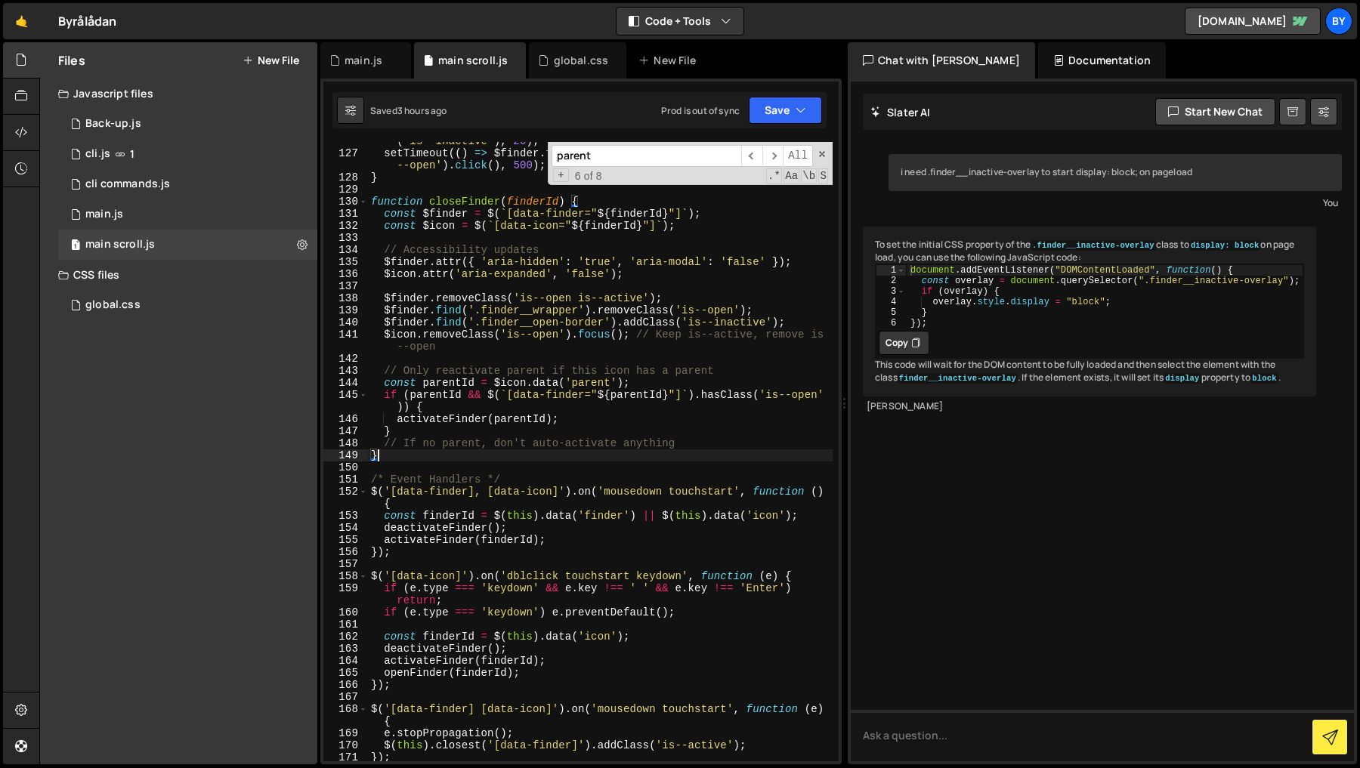
click at [376, 459] on div "setTimeout (( ) => $finder . find ( '.finder__open-border' ) . removeClass ( 'i…" at bounding box center [600, 451] width 465 height 656
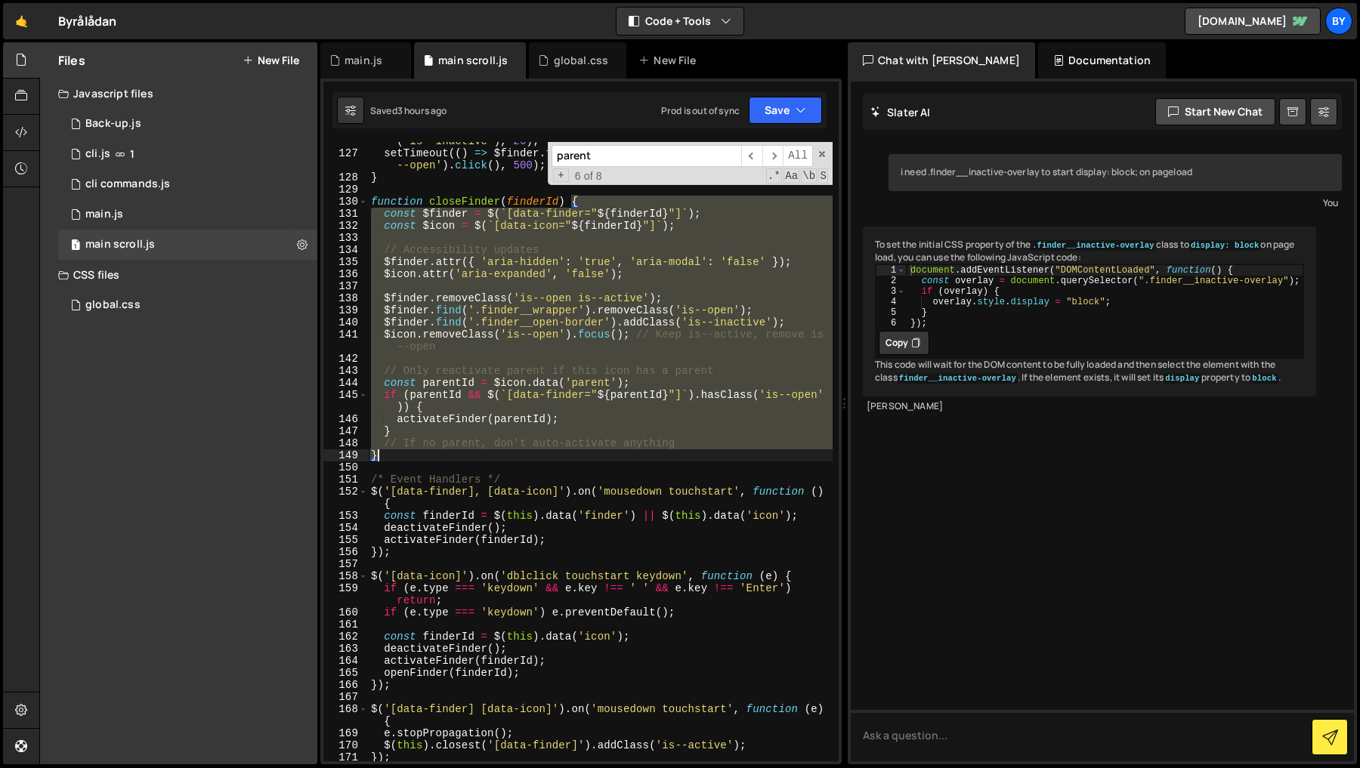
click at [376, 459] on div "setTimeout (( ) => $finder . find ( '.finder__open-border' ) . removeClass ( 'i…" at bounding box center [600, 451] width 465 height 656
type textarea "// If no parent, don't auto-activate anything }"
click at [464, 465] on div "setTimeout (( ) => $finder . find ( '.finder__open-border' ) . removeClass ( 'i…" at bounding box center [600, 451] width 465 height 656
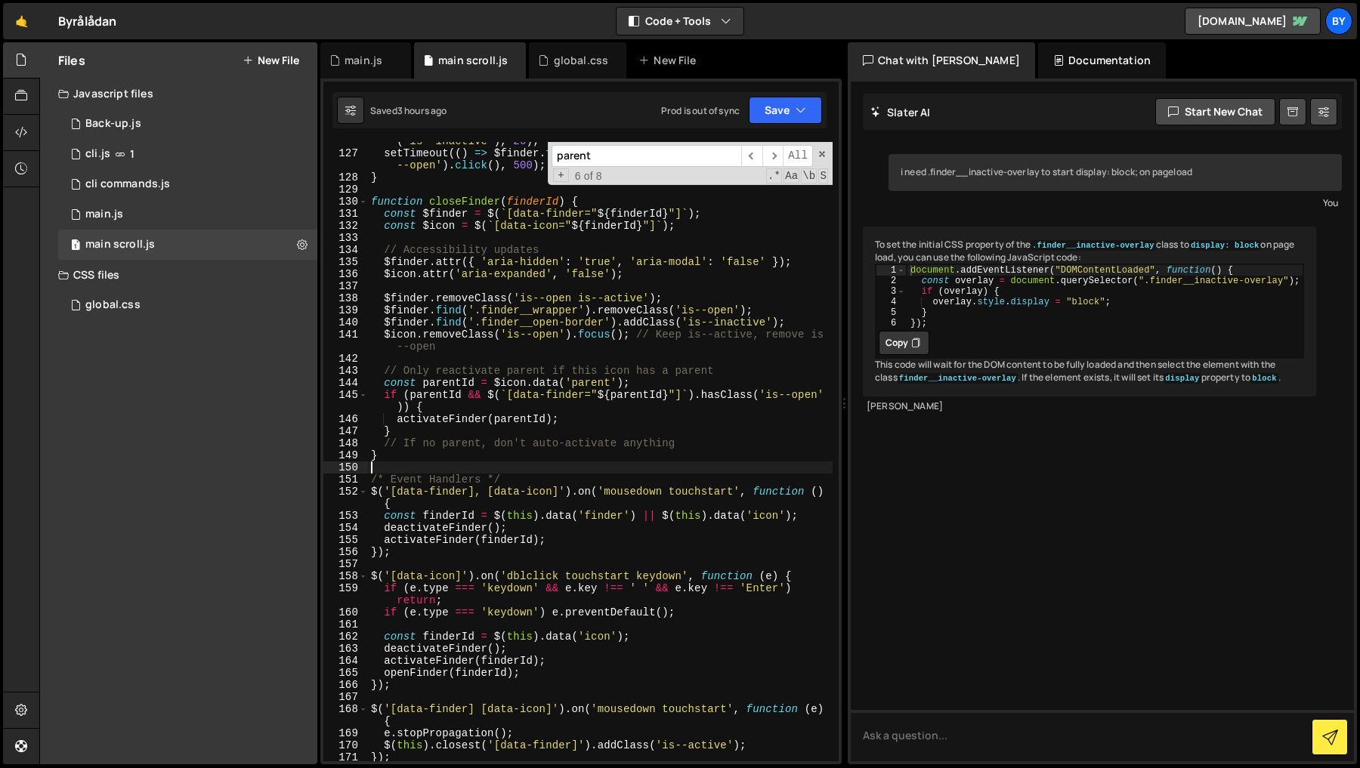
click at [449, 428] on div "setTimeout (( ) => $finder . find ( '.finder__open-border' ) . removeClass ( 'i…" at bounding box center [600, 451] width 465 height 656
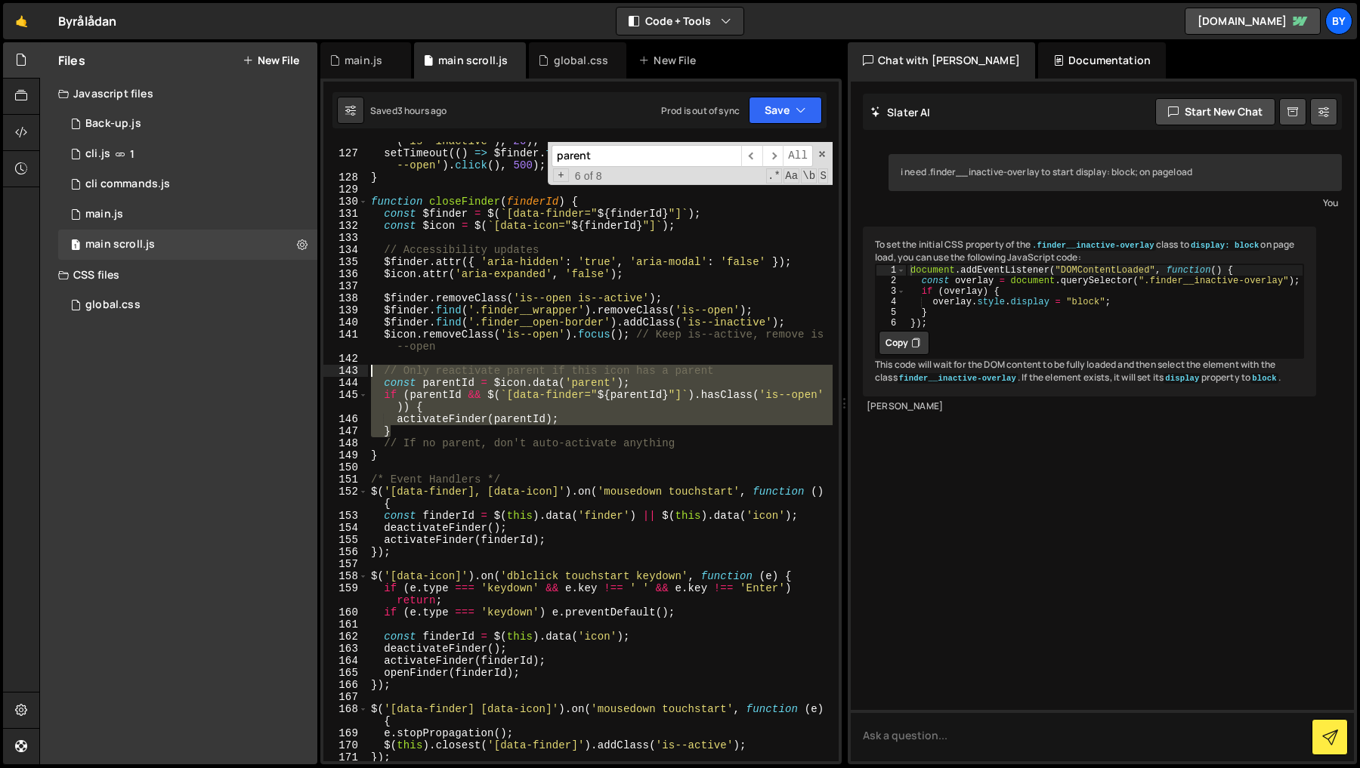
drag, startPoint x: 379, startPoint y: 394, endPoint x: 369, endPoint y: 374, distance: 23.0
click at [369, 374] on div "setTimeout (( ) => $finder . find ( '.finder__open-border' ) . removeClass ( 'i…" at bounding box center [600, 451] width 465 height 656
paste textarea "// If no parent, don't auto-activate anything"
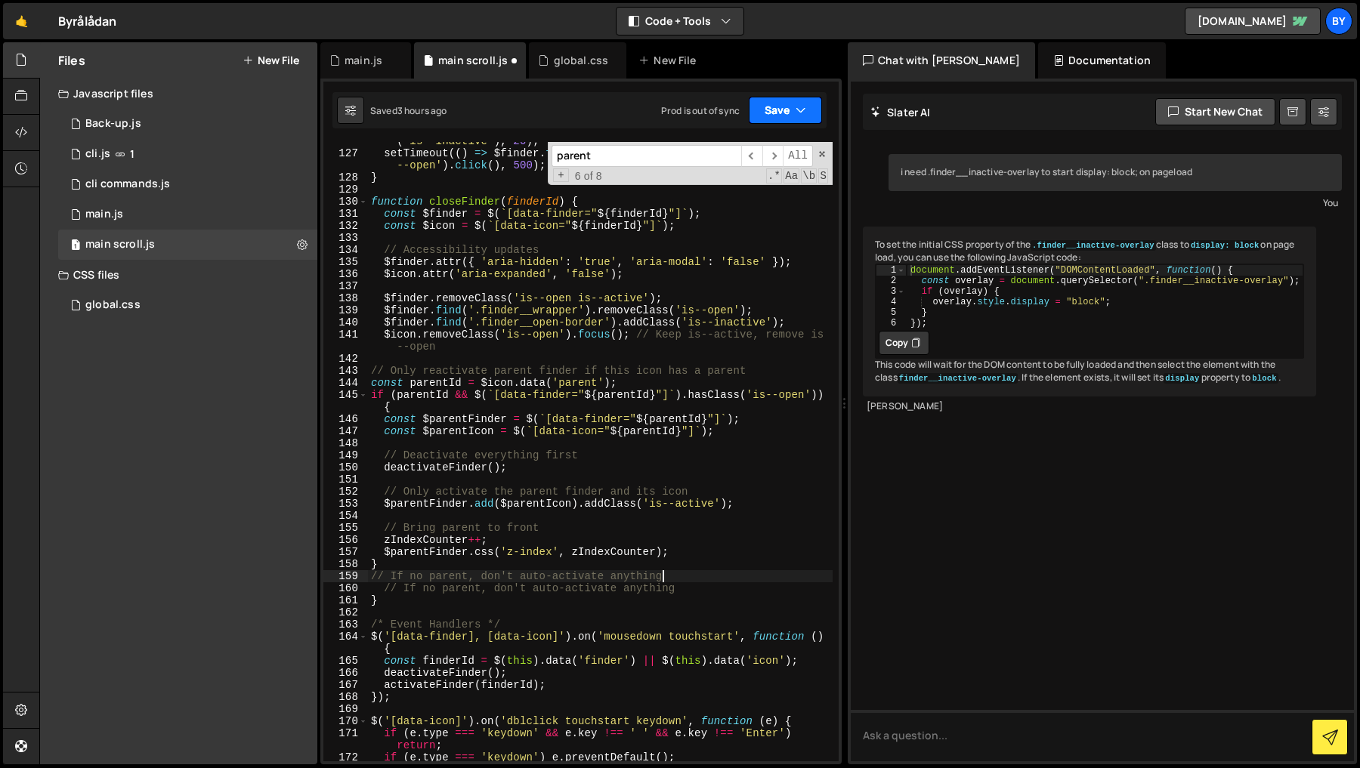
drag, startPoint x: 765, startPoint y: 87, endPoint x: 773, endPoint y: 101, distance: 15.9
click at [766, 90] on div "1 2 3 4 5 6 7 8 9 10 11 12 13 14 15 16 17 18 19 20 21 22 23 24 25 26 27 28 29 3…" at bounding box center [580, 422] width 521 height 686
drag, startPoint x: 773, startPoint y: 103, endPoint x: 759, endPoint y: 138, distance: 37.3
click at [773, 105] on button "Save" at bounding box center [785, 110] width 73 height 27
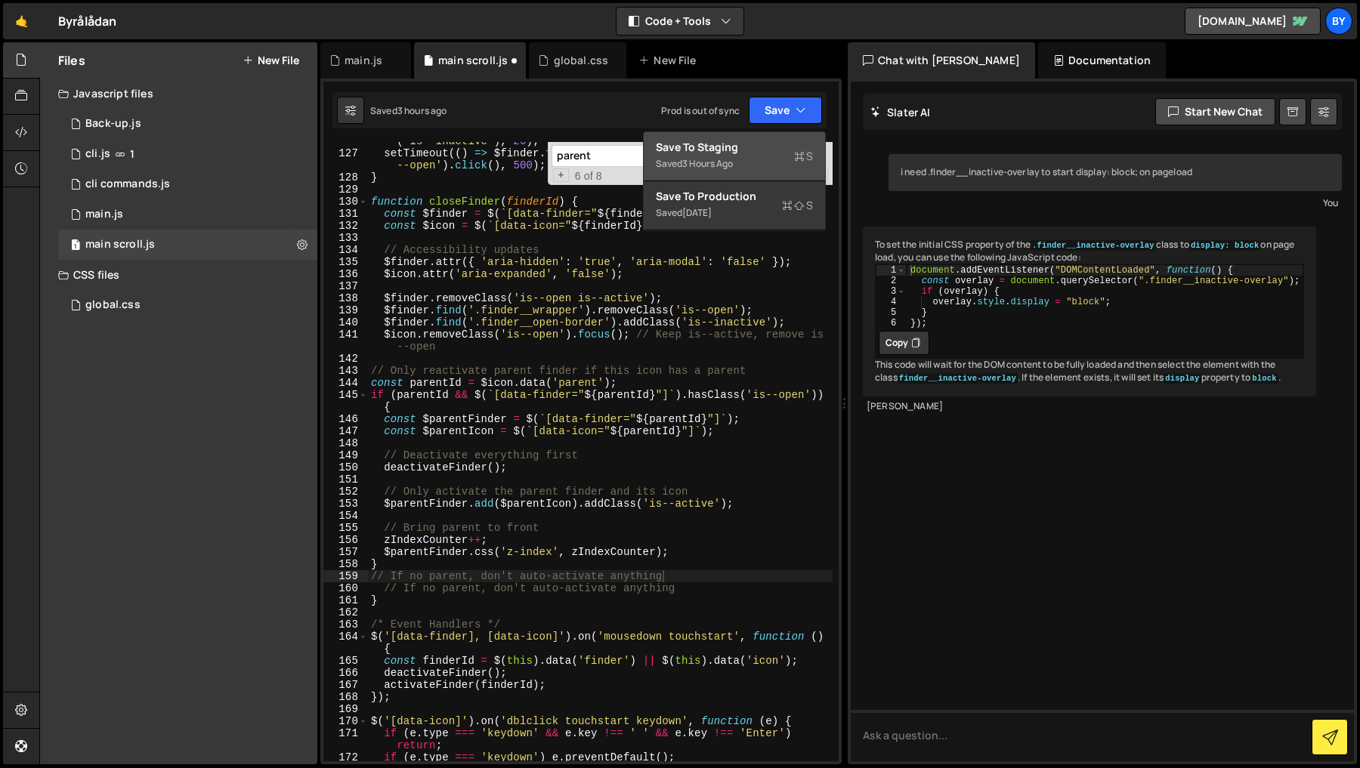
click at [752, 145] on div "Save to Staging S" at bounding box center [734, 147] width 157 height 15
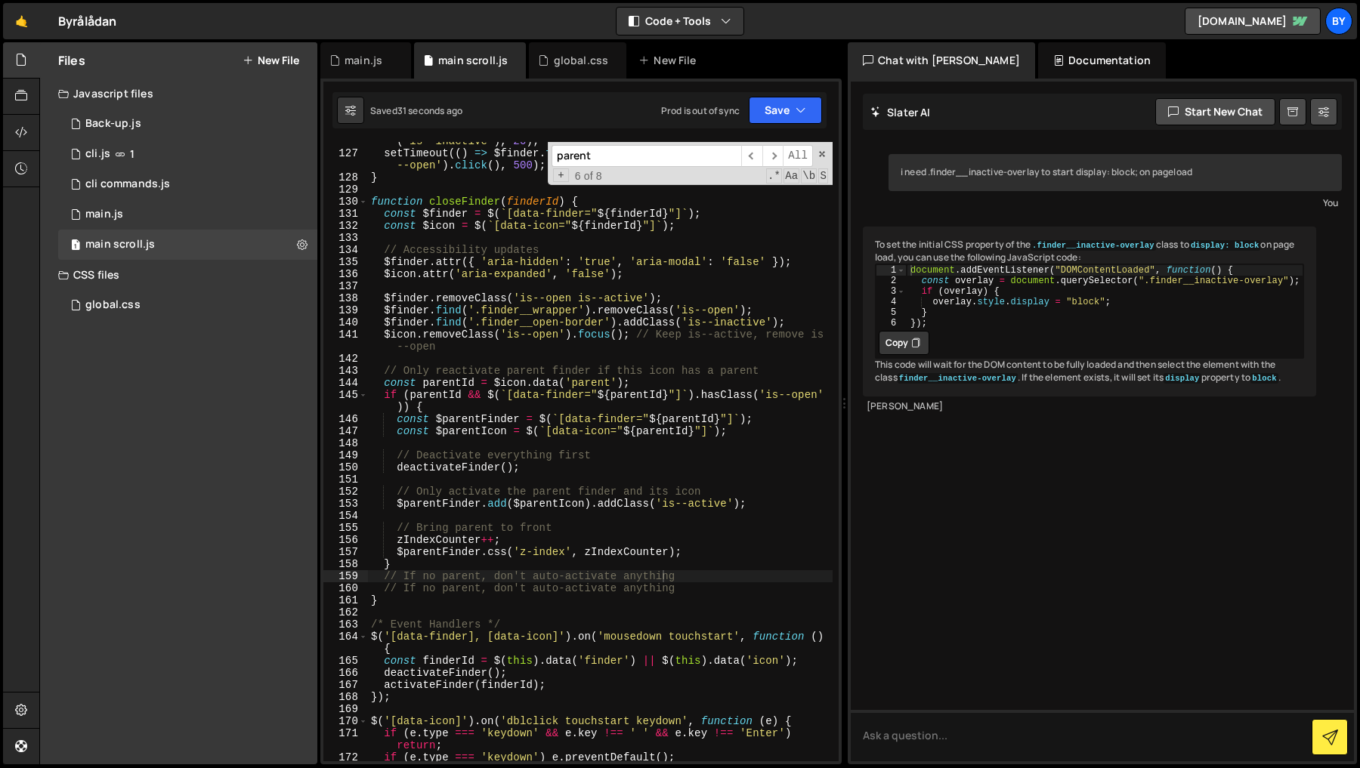
click at [551, 425] on div "setTimeout (( ) => $finder . find ( '.finder__open-border' ) . removeClass ( 'i…" at bounding box center [600, 451] width 465 height 656
type textarea "renderToDoItems();"
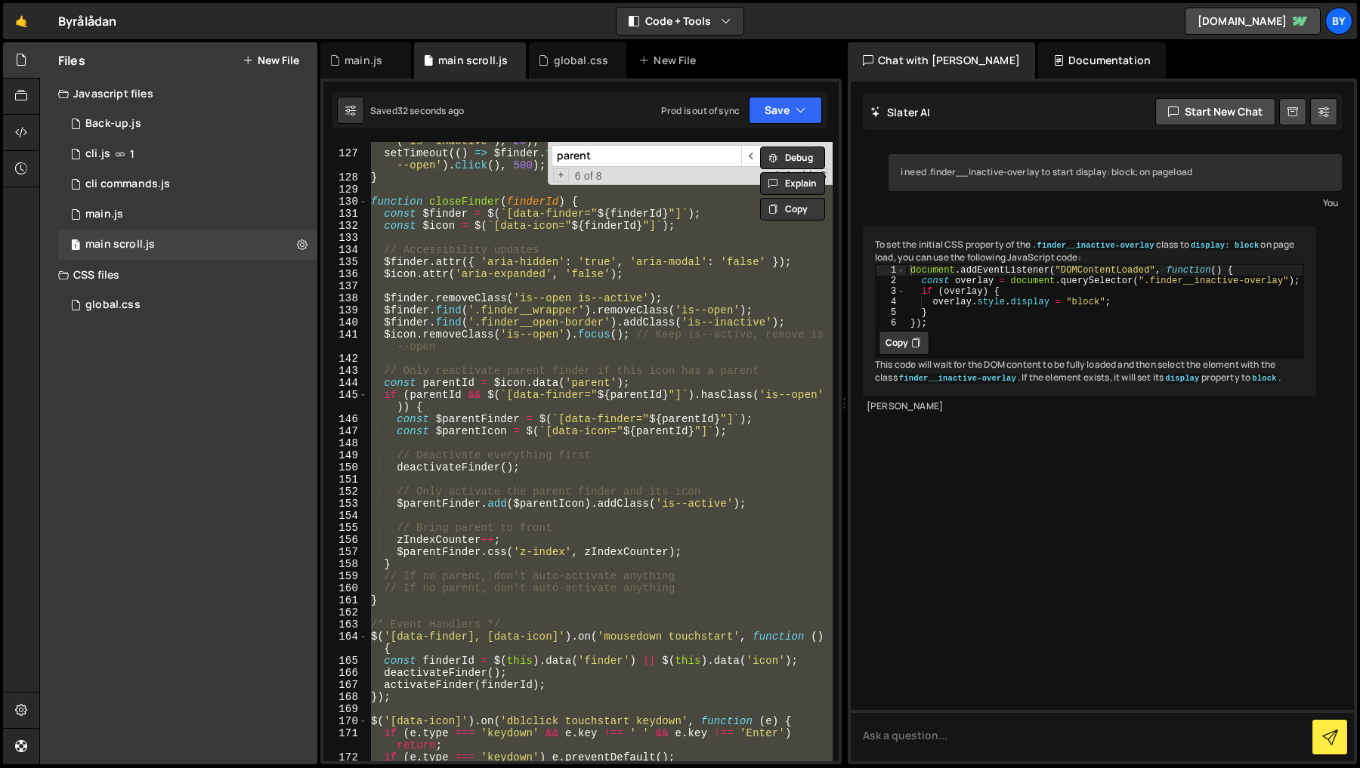
paste textarea
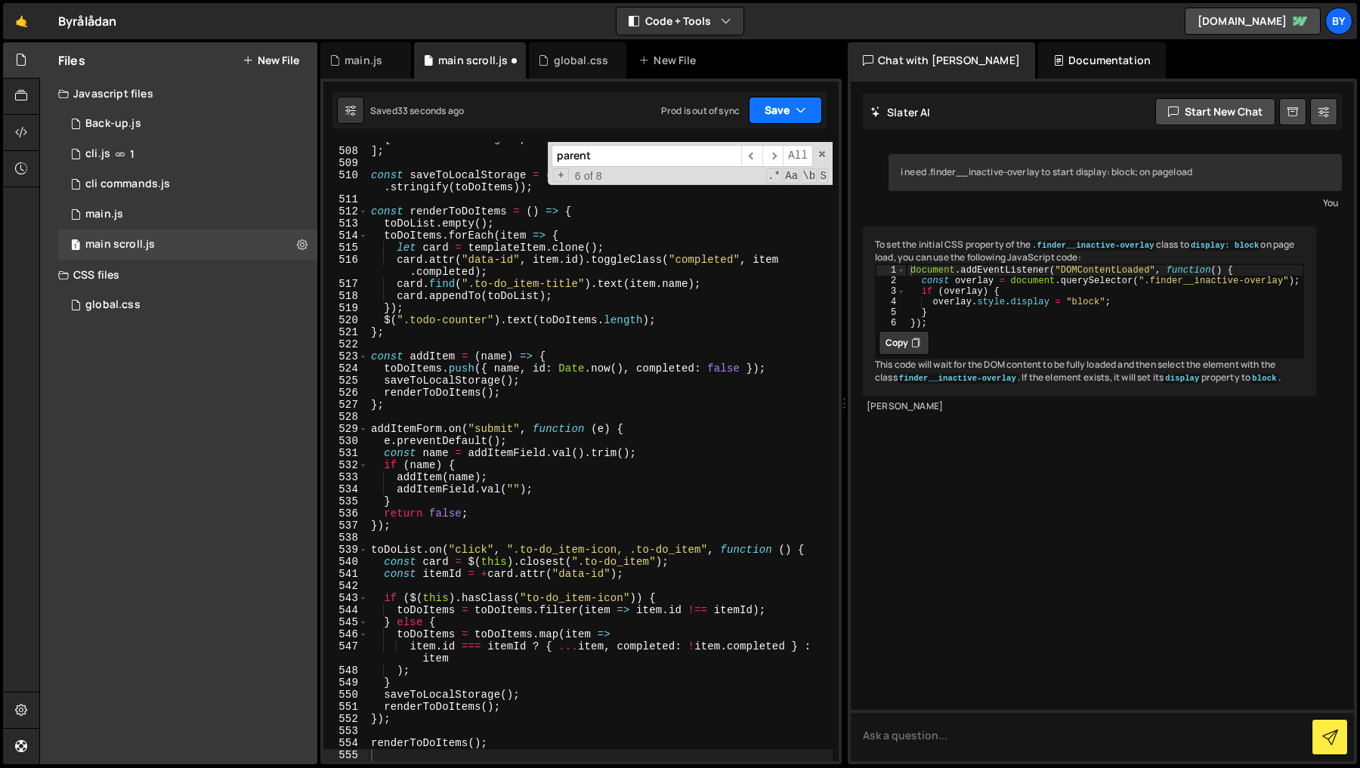
click at [791, 112] on button "Save" at bounding box center [785, 110] width 73 height 27
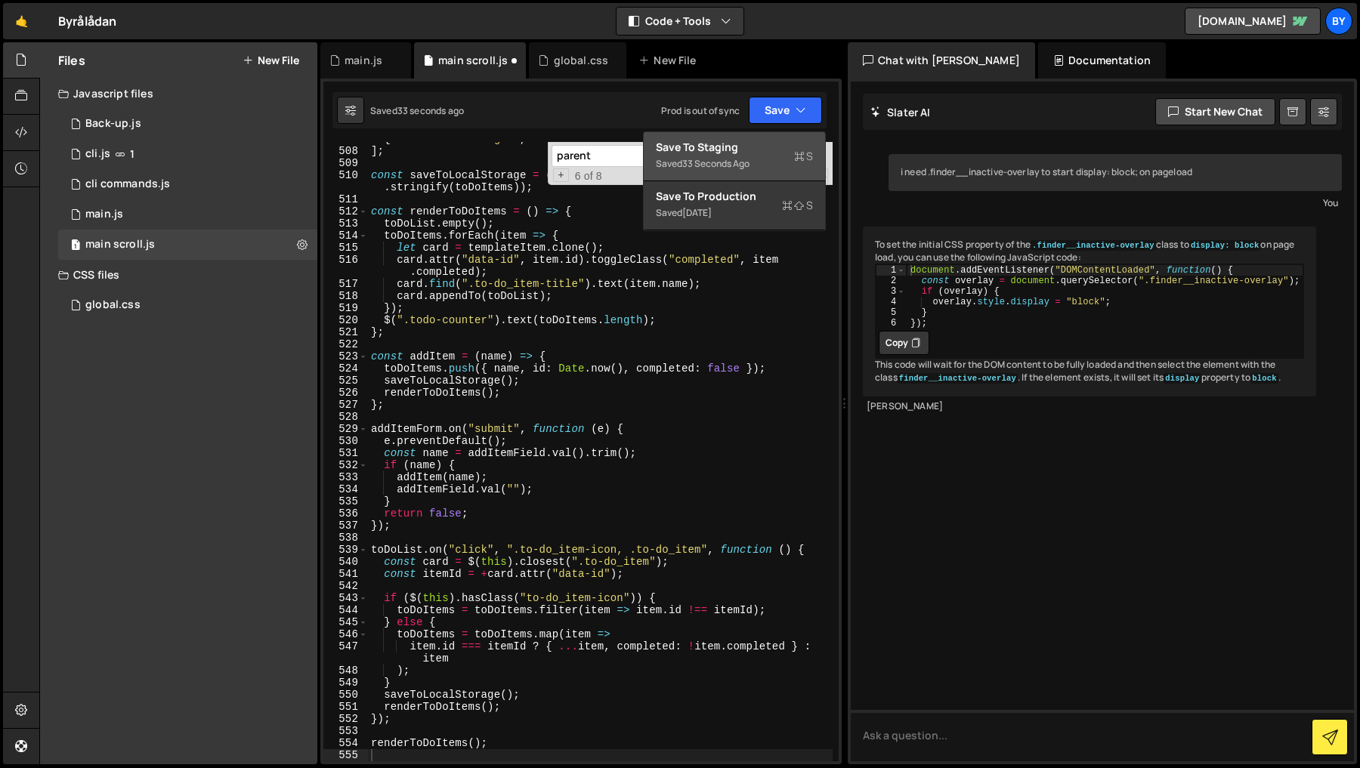
click at [770, 145] on div "Save to Staging S" at bounding box center [734, 147] width 157 height 15
